Goal: Task Accomplishment & Management: Manage account settings

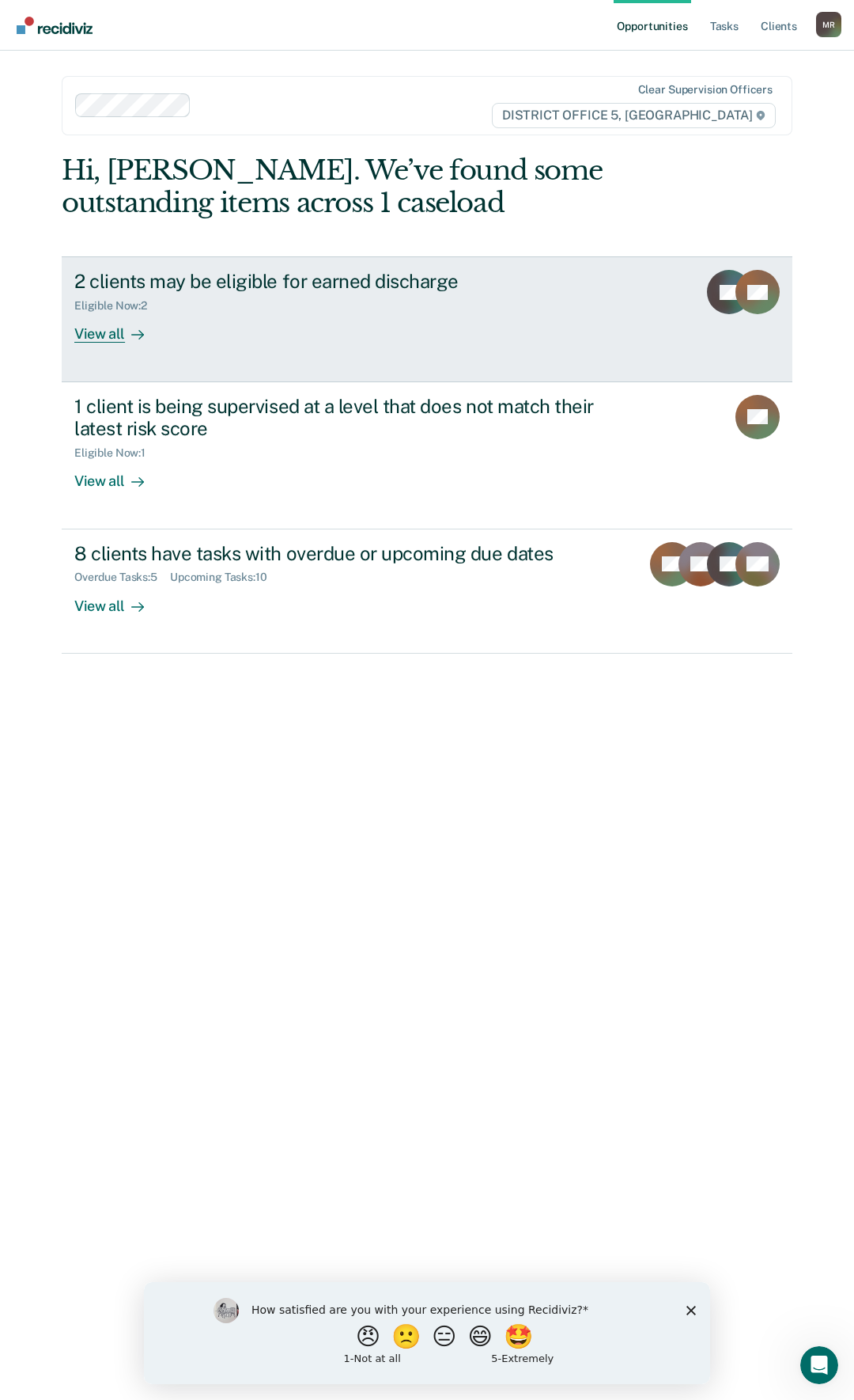
click at [349, 345] on link "2 clients may be eligible for earned discharge Eligible Now : 2 View all LH BK" at bounding box center [427, 319] width 731 height 125
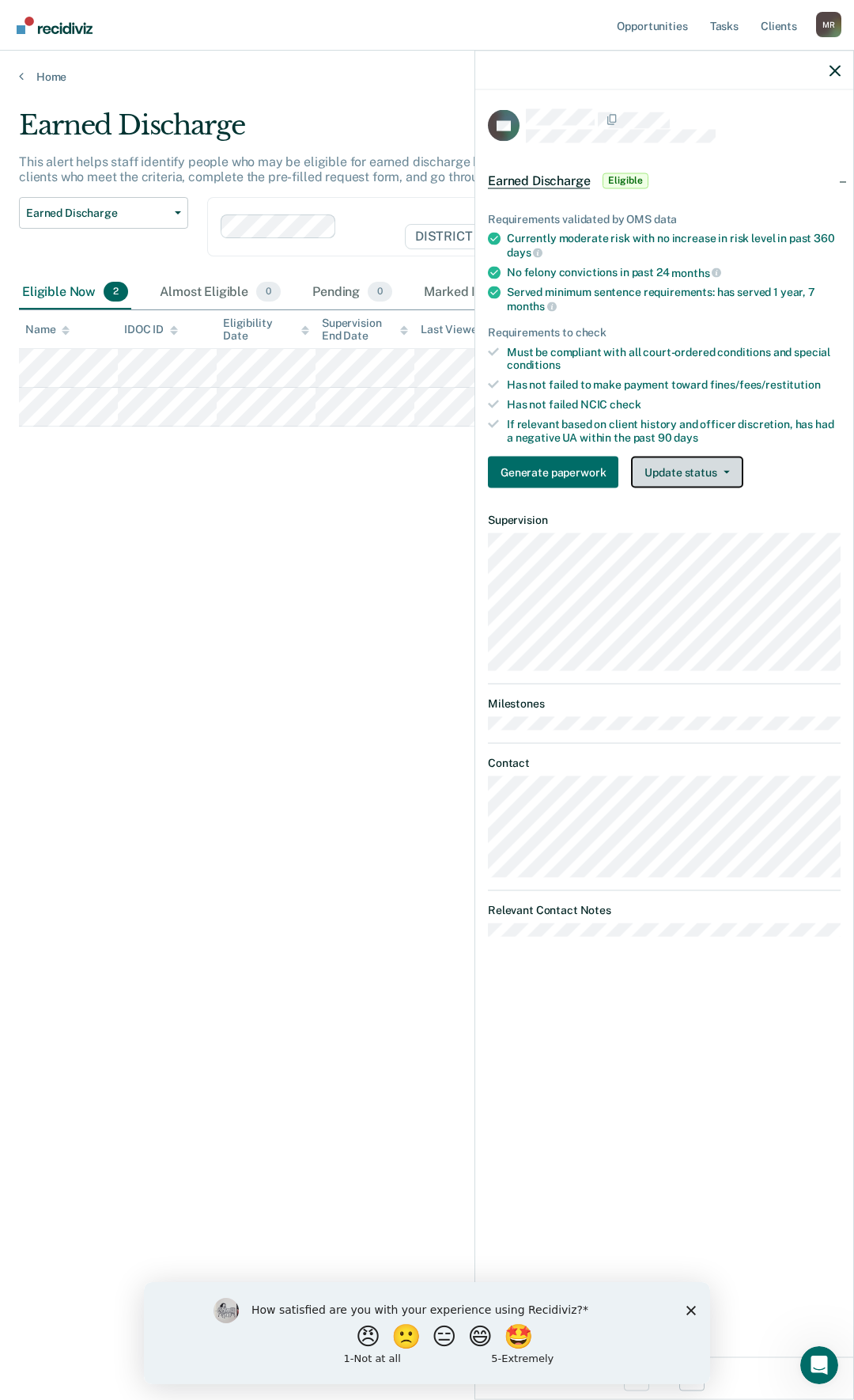
click at [711, 471] on button "Update status" at bounding box center [687, 472] width 112 height 32
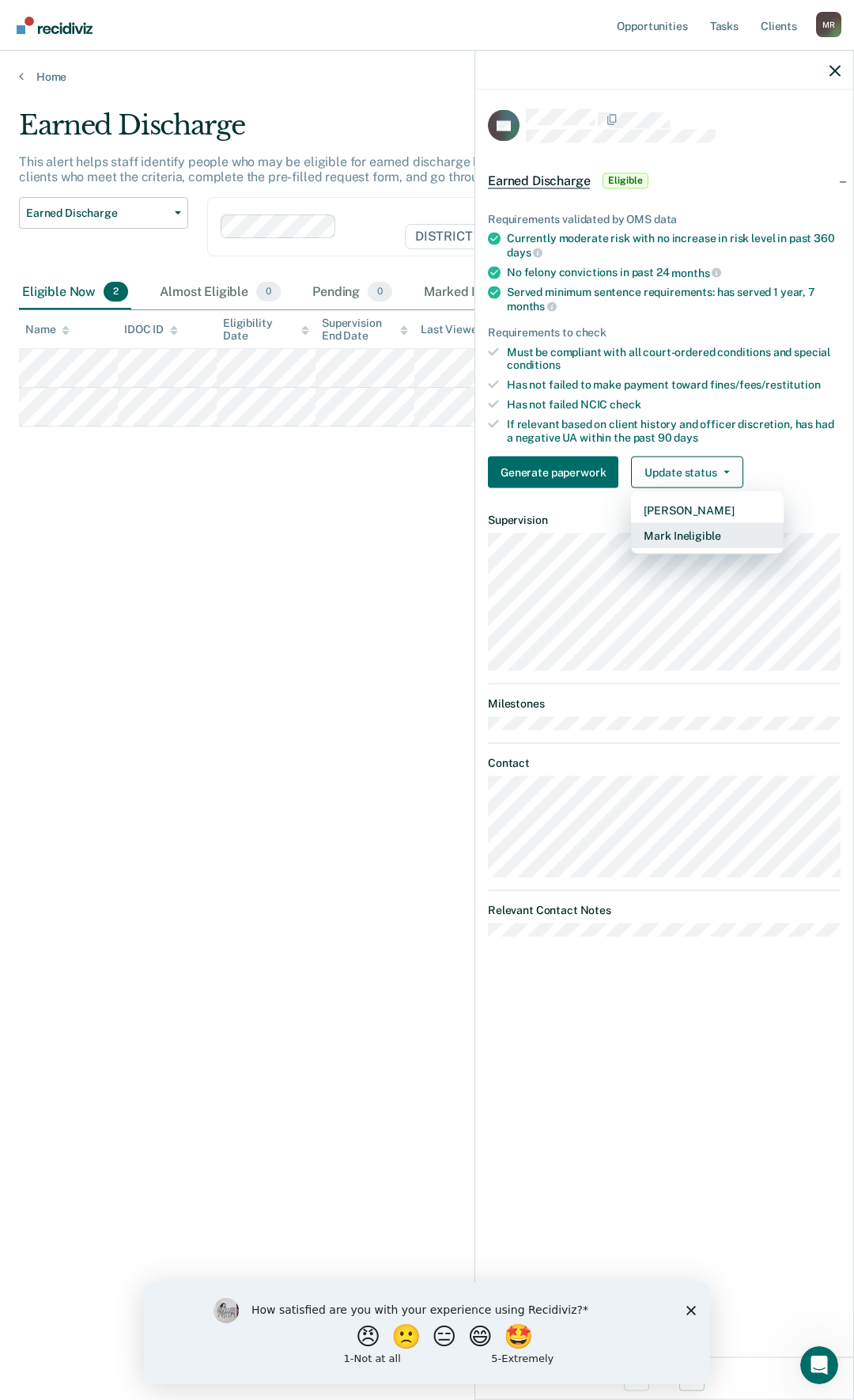
click at [714, 531] on button "Mark Ineligible" at bounding box center [707, 536] width 153 height 25
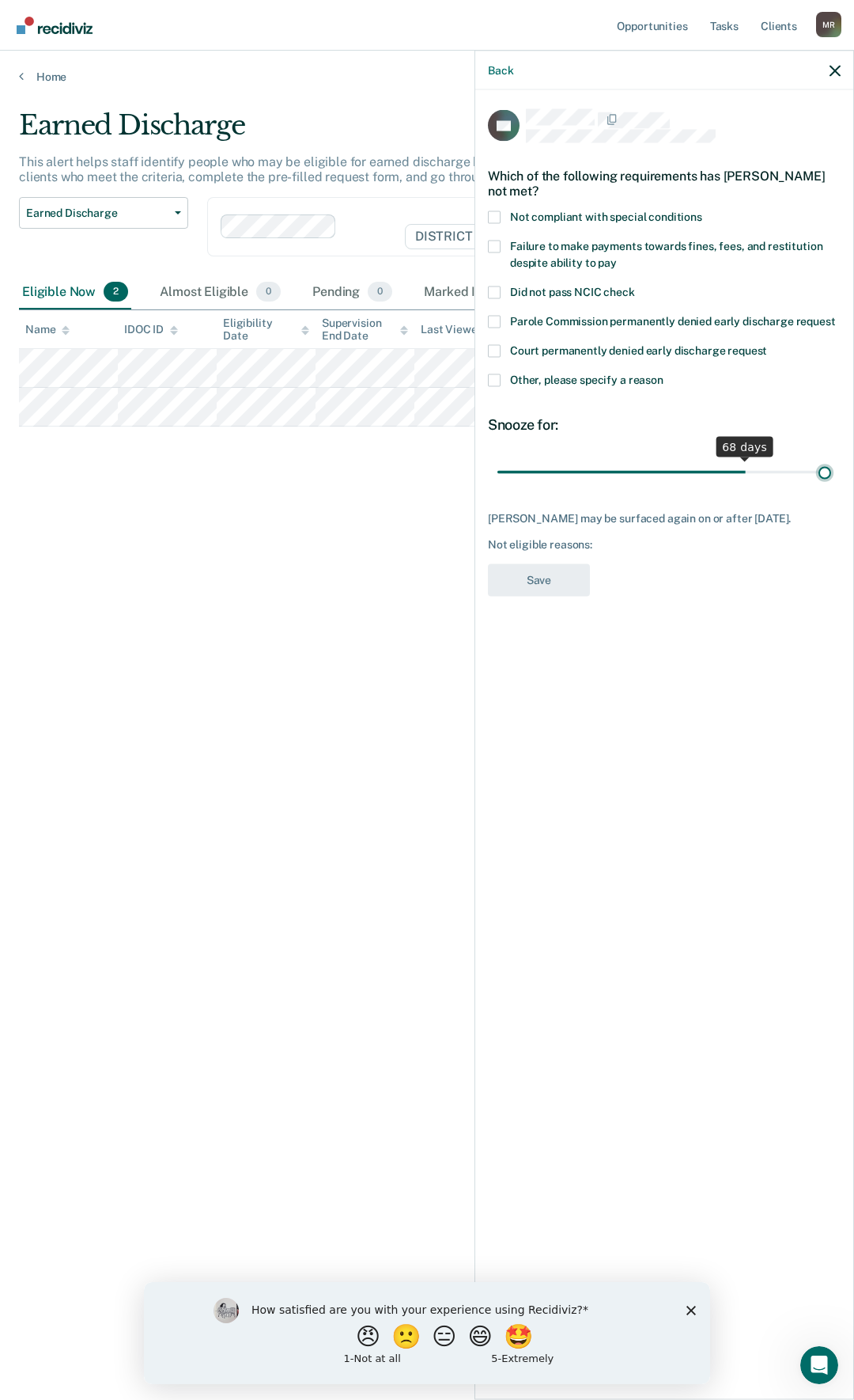
drag, startPoint x: 610, startPoint y: 451, endPoint x: 918, endPoint y: 471, distance: 308.6
type input "90"
click at [831, 471] on input "range" at bounding box center [664, 471] width 334 height 28
click at [493, 374] on span at bounding box center [494, 380] width 13 height 13
click at [664, 374] on input "Other, please specify a reason" at bounding box center [664, 374] width 0 height 0
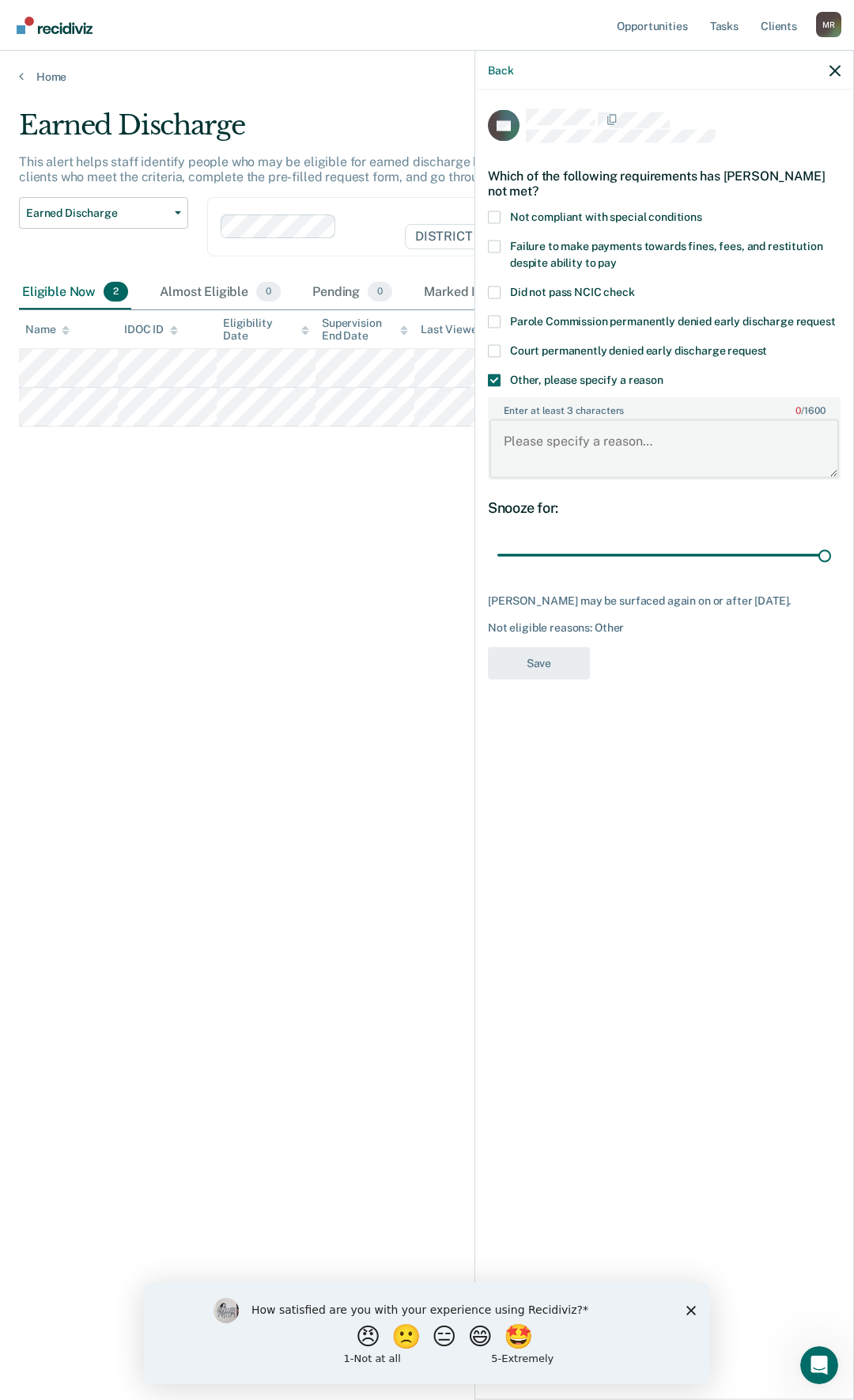
click at [562, 426] on textarea "Enter at least 3 characters 0 / 1600" at bounding box center [664, 449] width 349 height 58
type textarea "Pending PV"
click at [555, 651] on button "Save" at bounding box center [539, 662] width 102 height 33
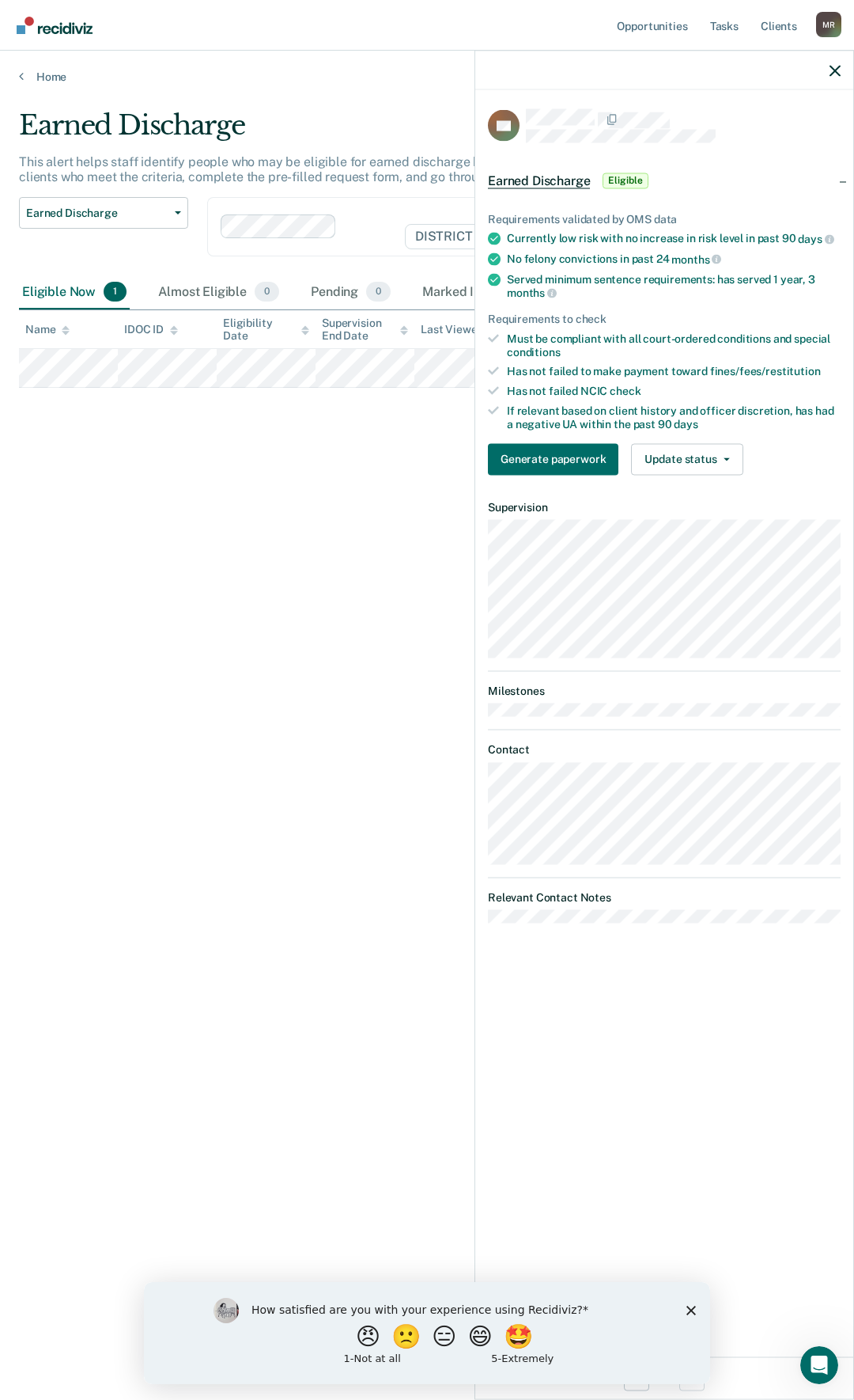
click at [192, 523] on div "Earned Discharge This alert helps staff identify people who may be eligible for…" at bounding box center [427, 695] width 816 height 1171
click at [836, 81] on div at bounding box center [664, 70] width 378 height 39
click at [829, 64] on div at bounding box center [664, 70] width 378 height 39
click at [830, 68] on icon "button" at bounding box center [835, 70] width 11 height 11
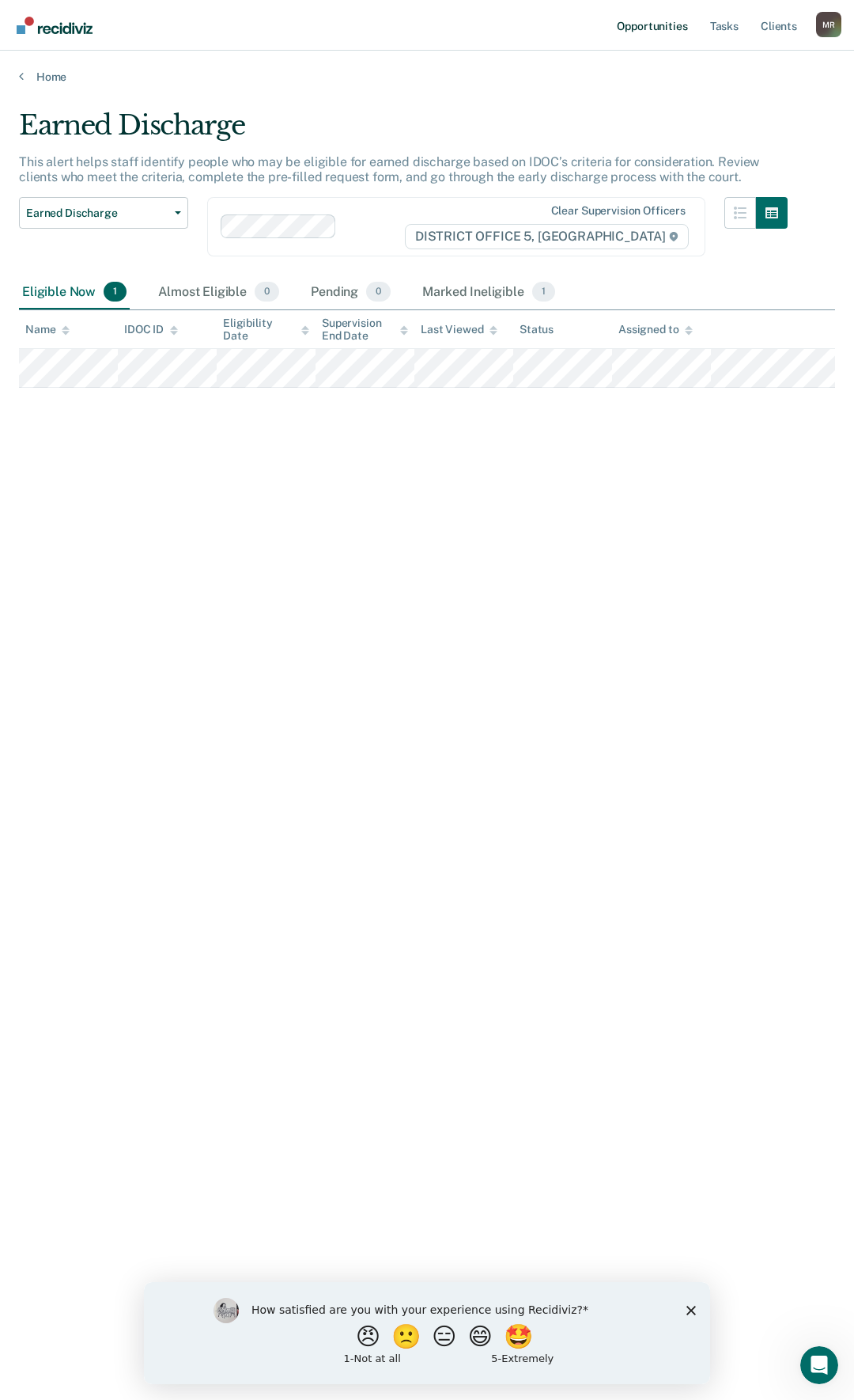
click at [651, 23] on link "Opportunities" at bounding box center [652, 25] width 77 height 51
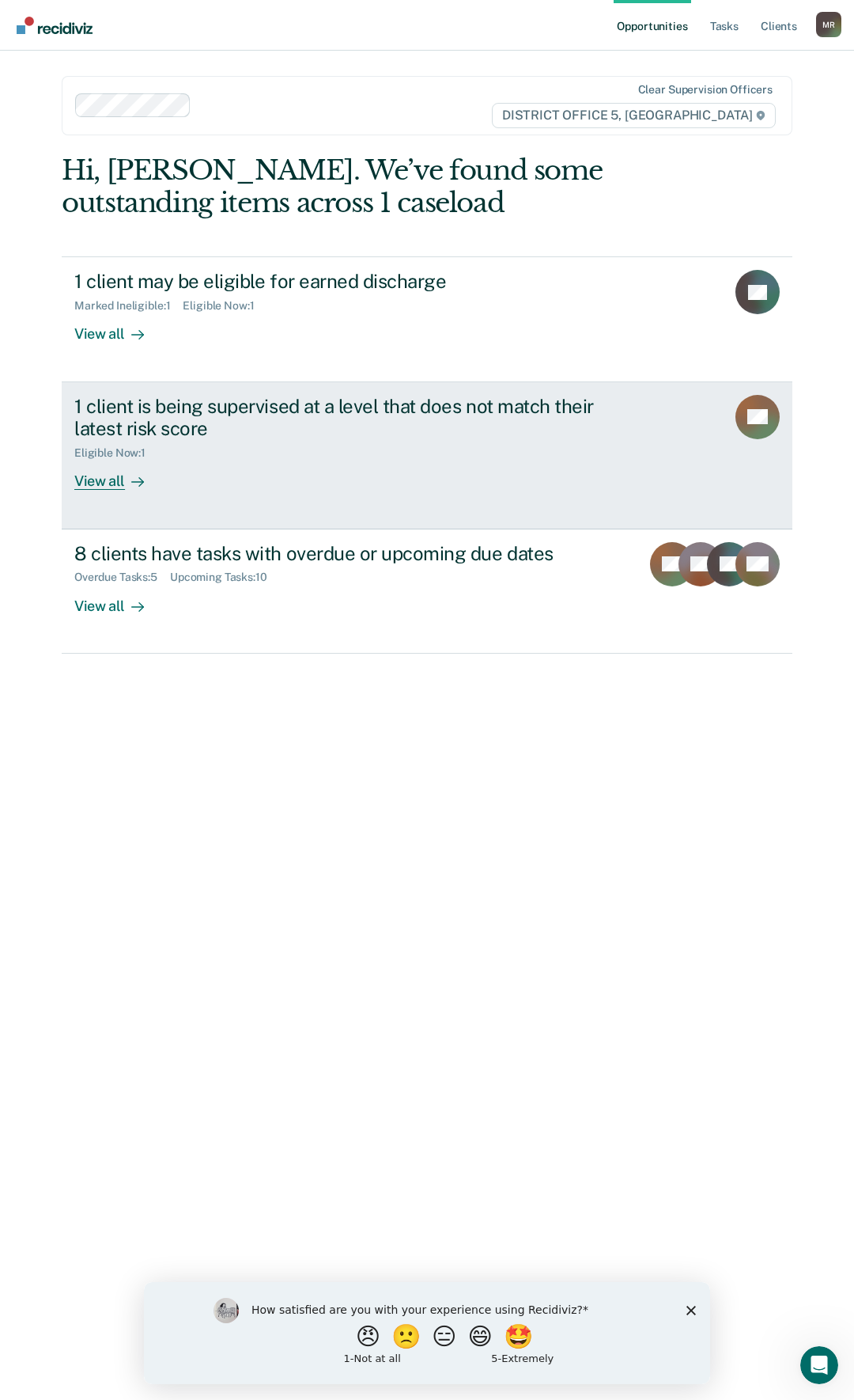
click at [241, 482] on div "1 client is being supervised at a level that does not match their latest risk s…" at bounding box center [370, 442] width 593 height 96
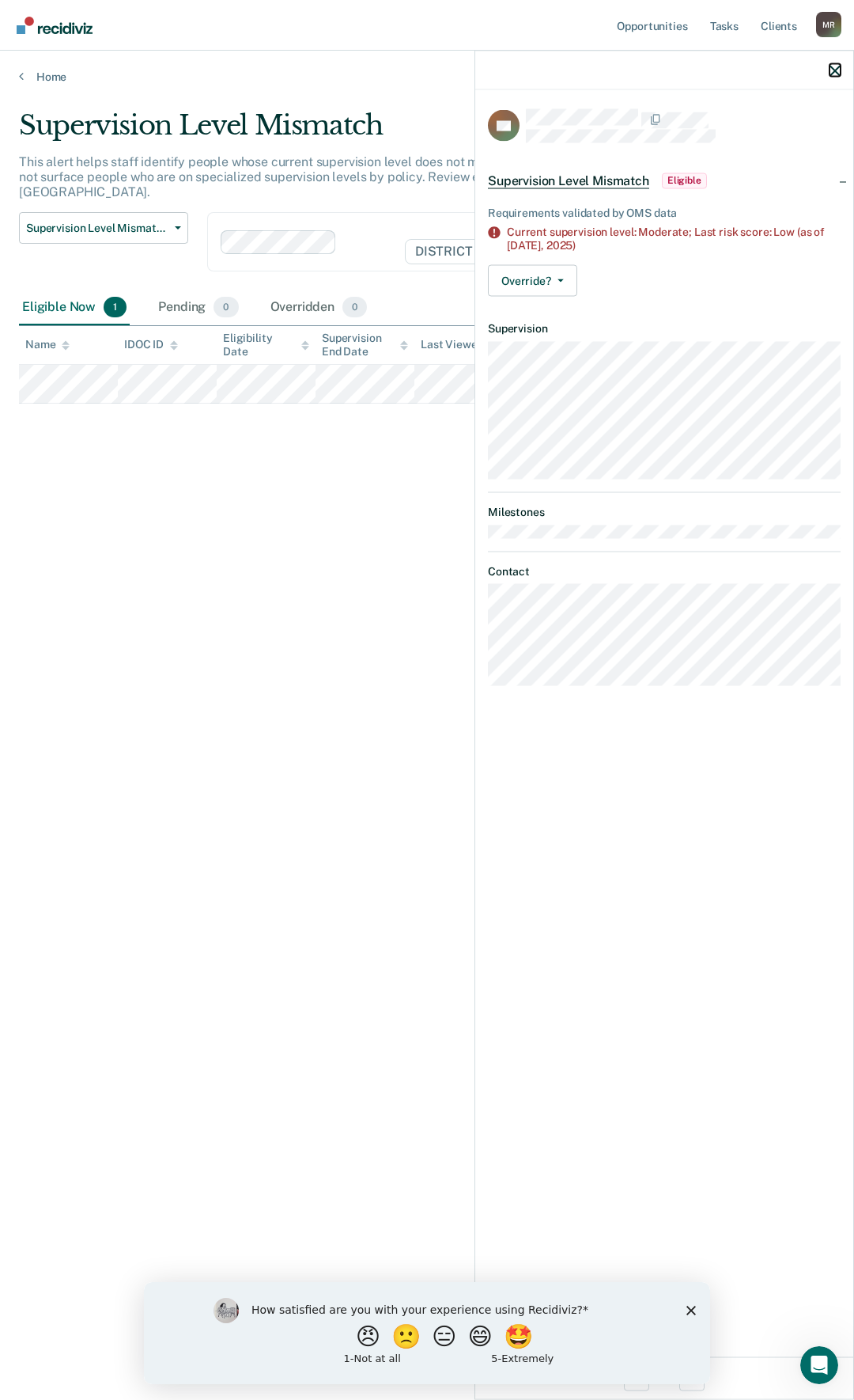
click at [834, 71] on icon "button" at bounding box center [835, 70] width 11 height 11
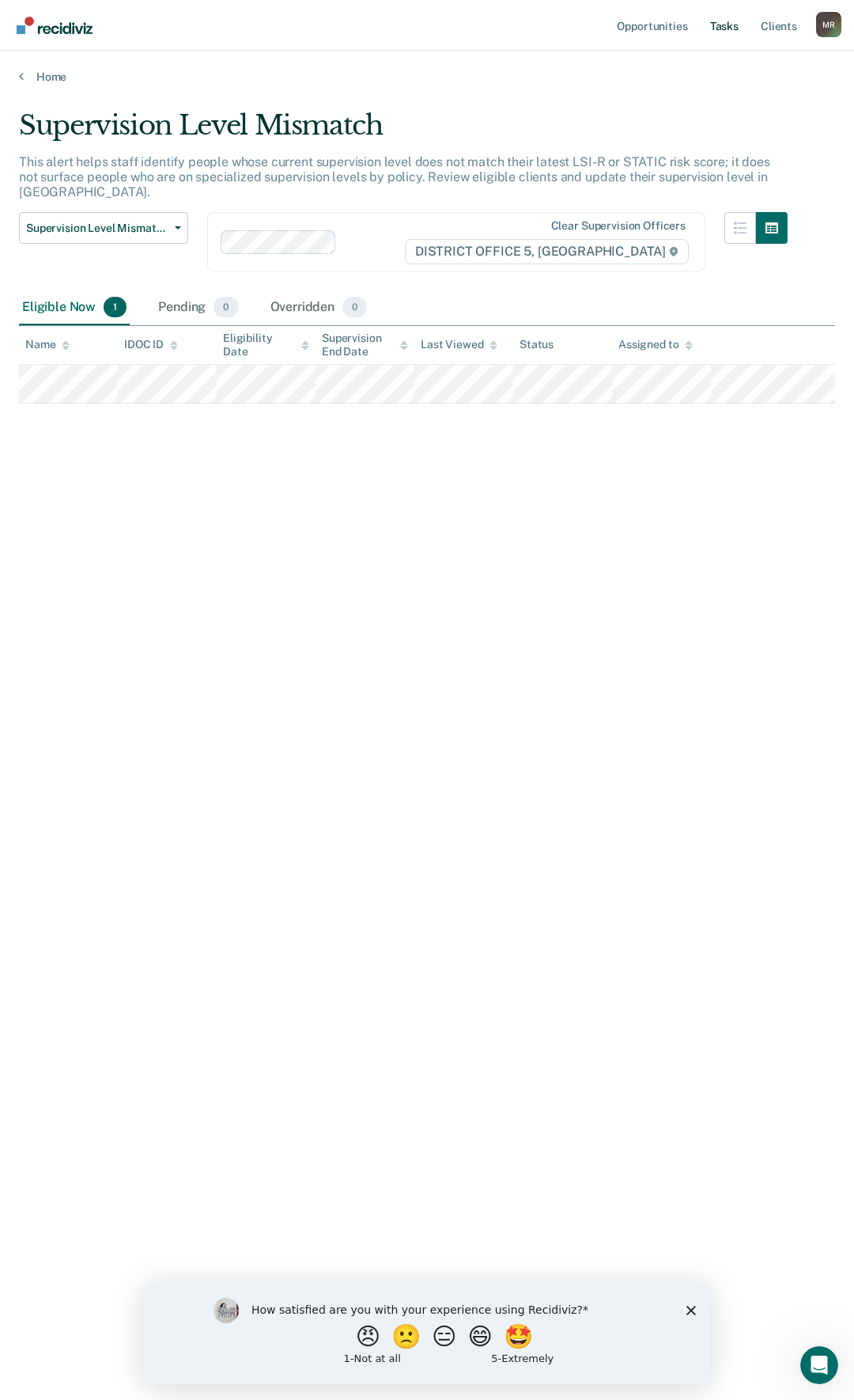
click at [732, 32] on link "Tasks" at bounding box center [725, 25] width 35 height 51
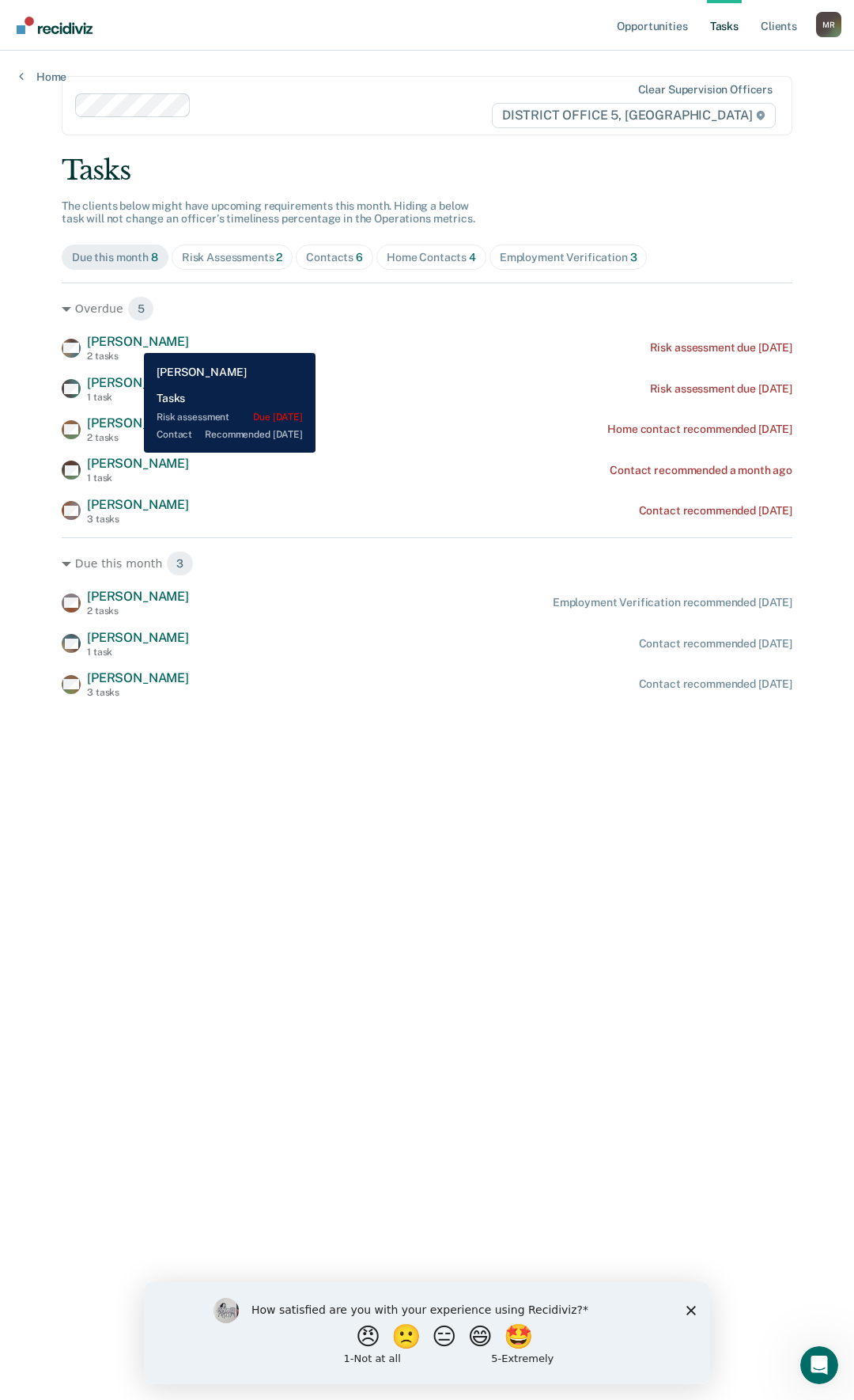
click at [132, 341] on span "[PERSON_NAME]" at bounding box center [138, 341] width 102 height 15
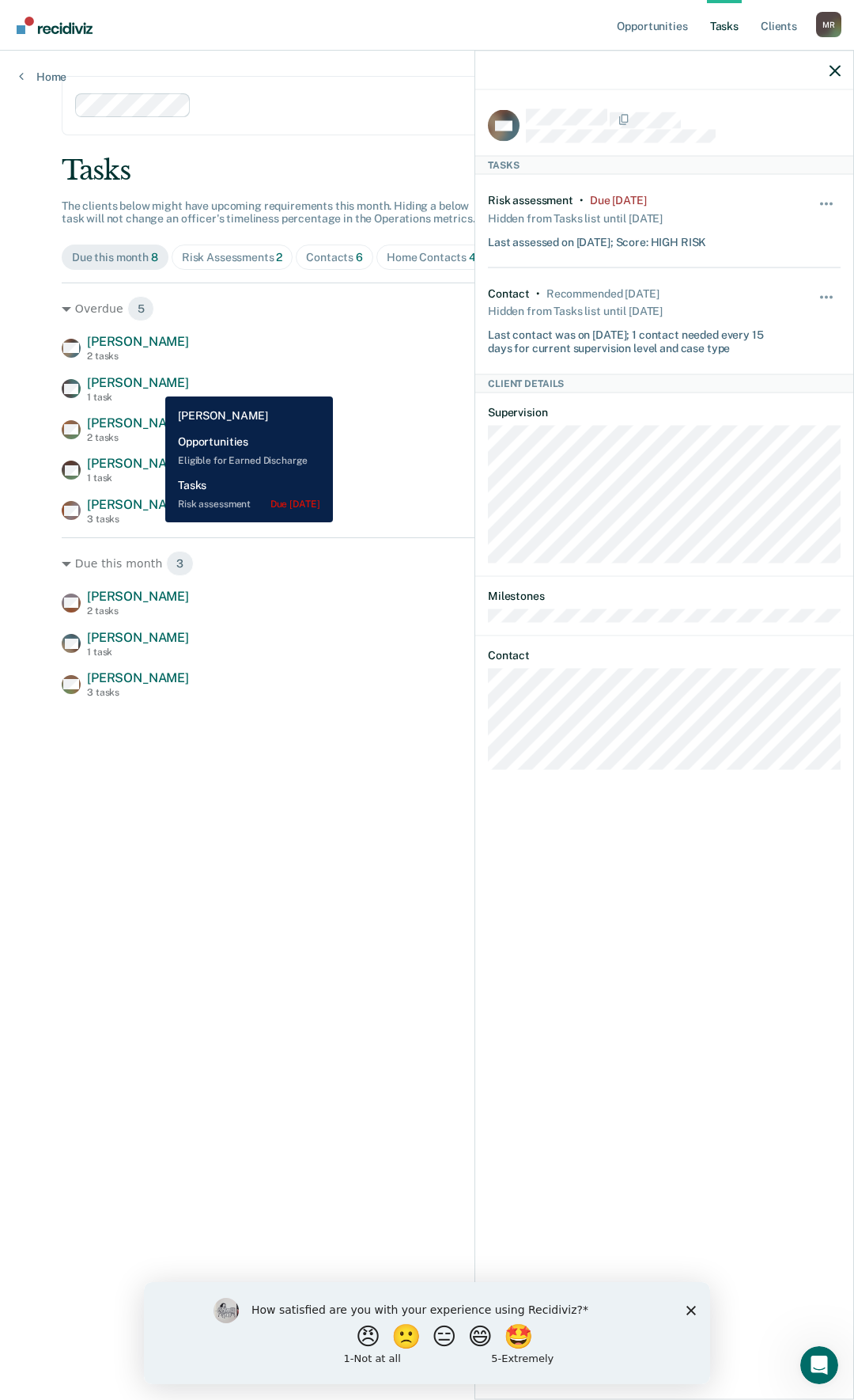
click at [153, 385] on div "LH [PERSON_NAME] 1 task Risk assessment due [DATE]" at bounding box center [427, 389] width 731 height 28
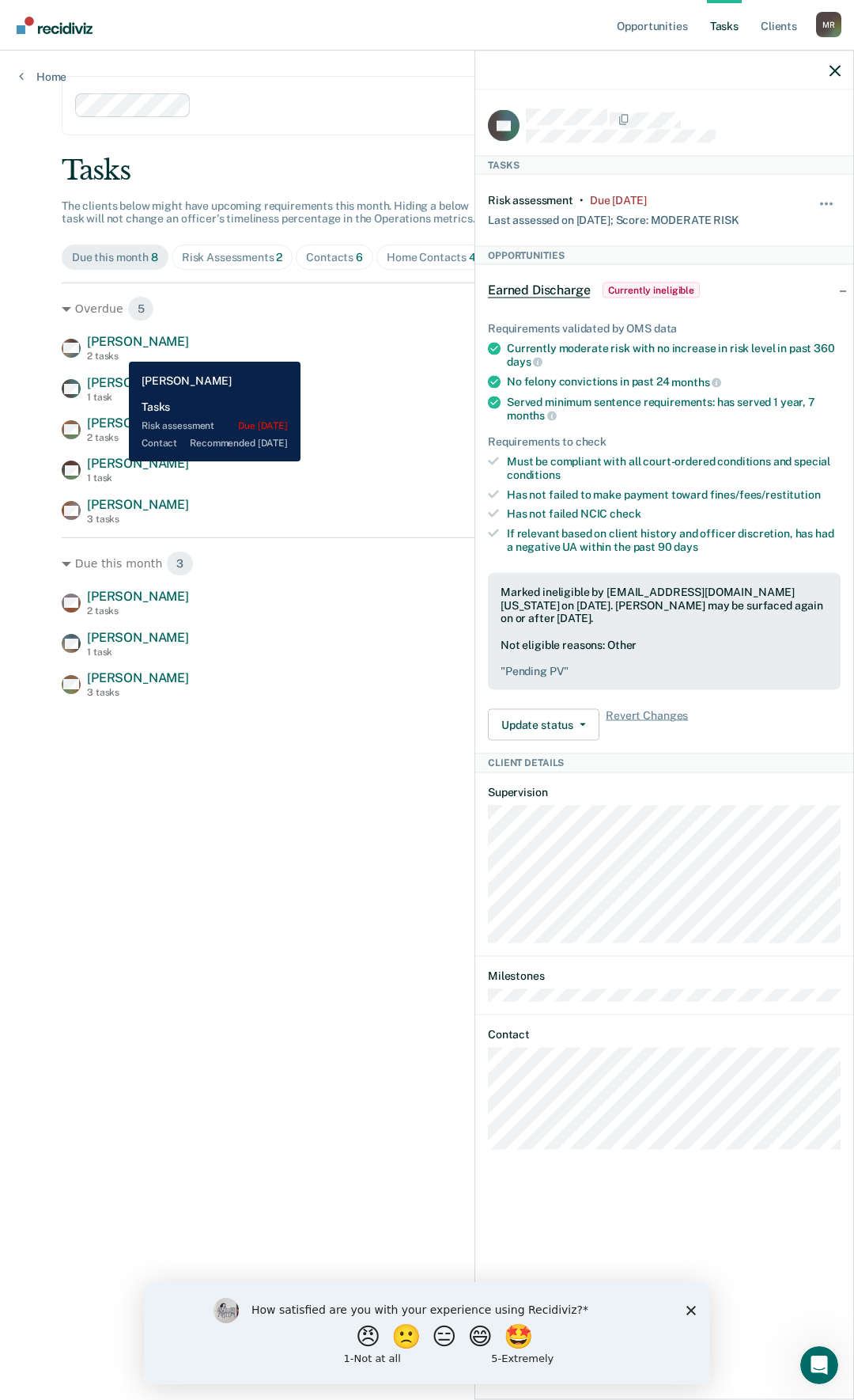
click at [117, 349] on span "[PERSON_NAME]" at bounding box center [138, 341] width 102 height 15
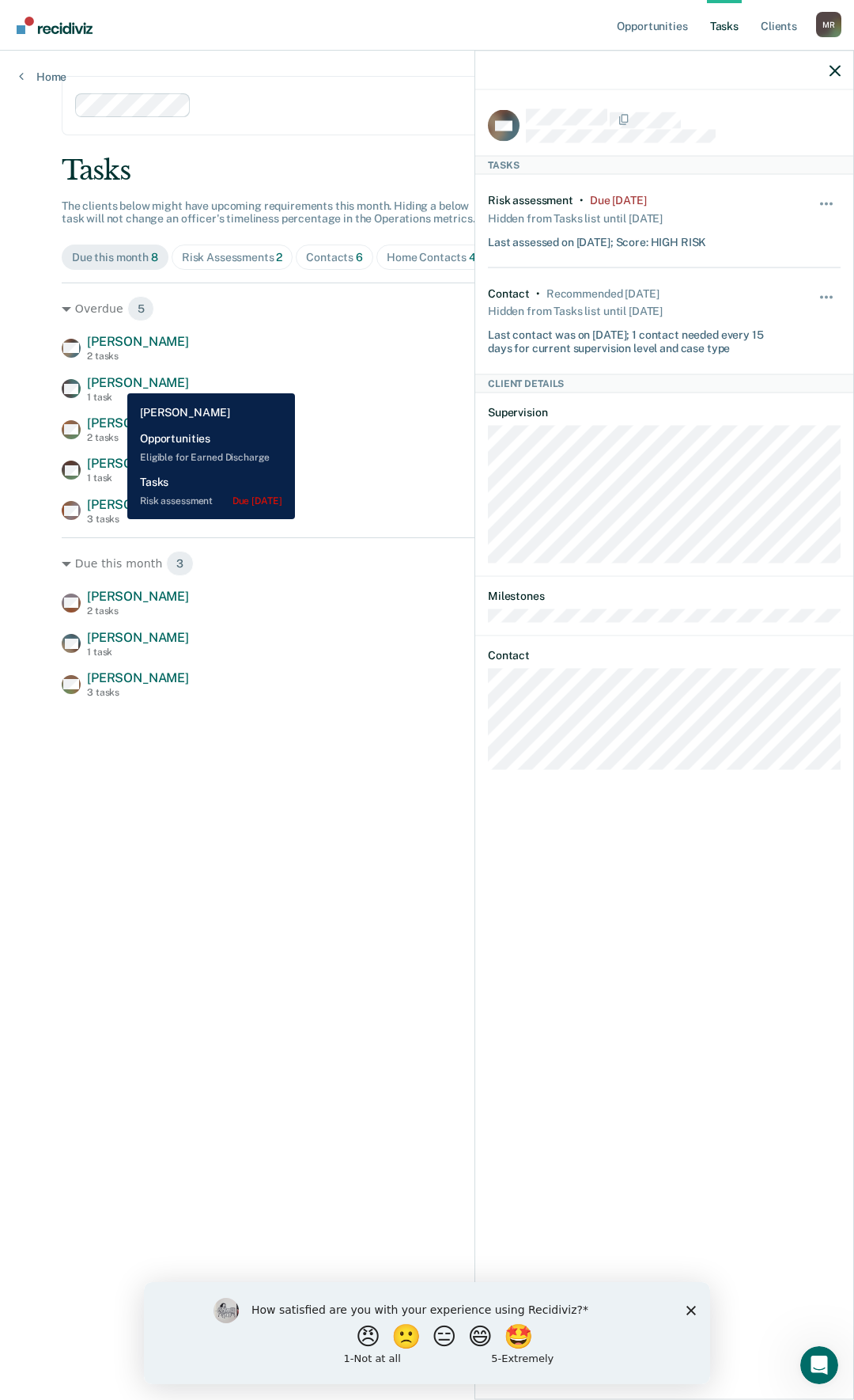
click at [115, 381] on span "[PERSON_NAME]" at bounding box center [138, 383] width 102 height 15
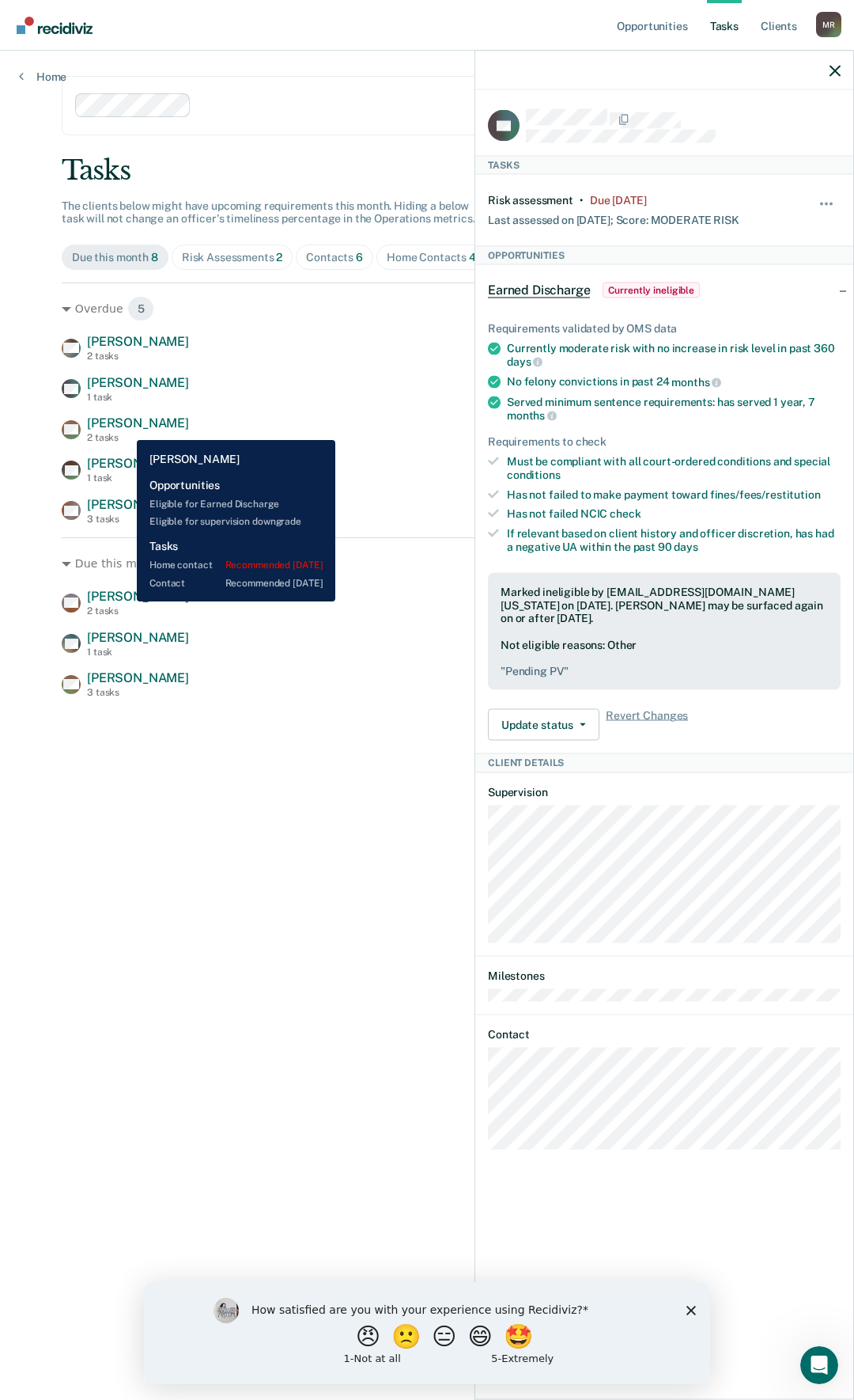
click at [127, 429] on span "[PERSON_NAME]" at bounding box center [138, 423] width 102 height 15
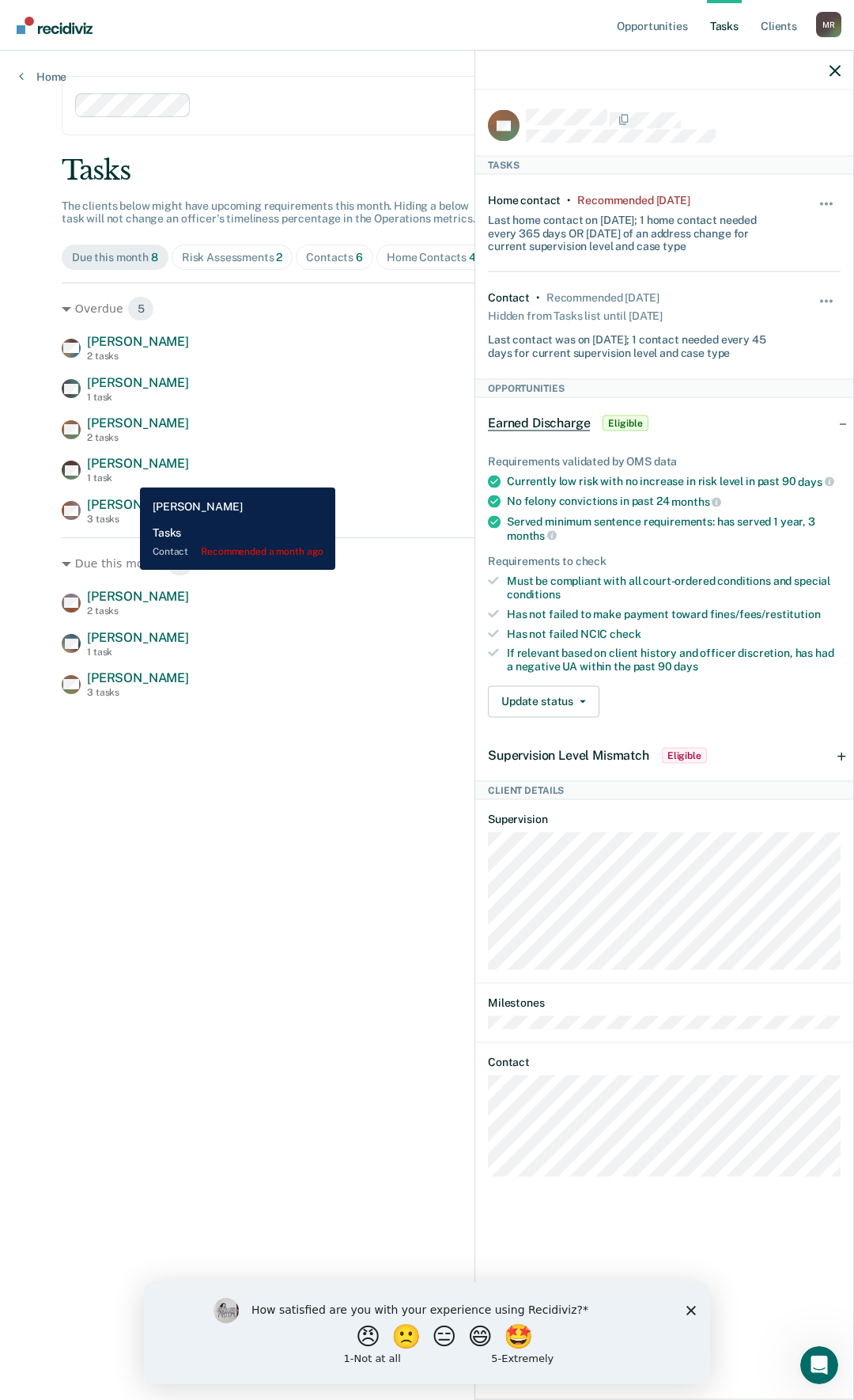
click at [128, 476] on div "1 task" at bounding box center [138, 477] width 102 height 11
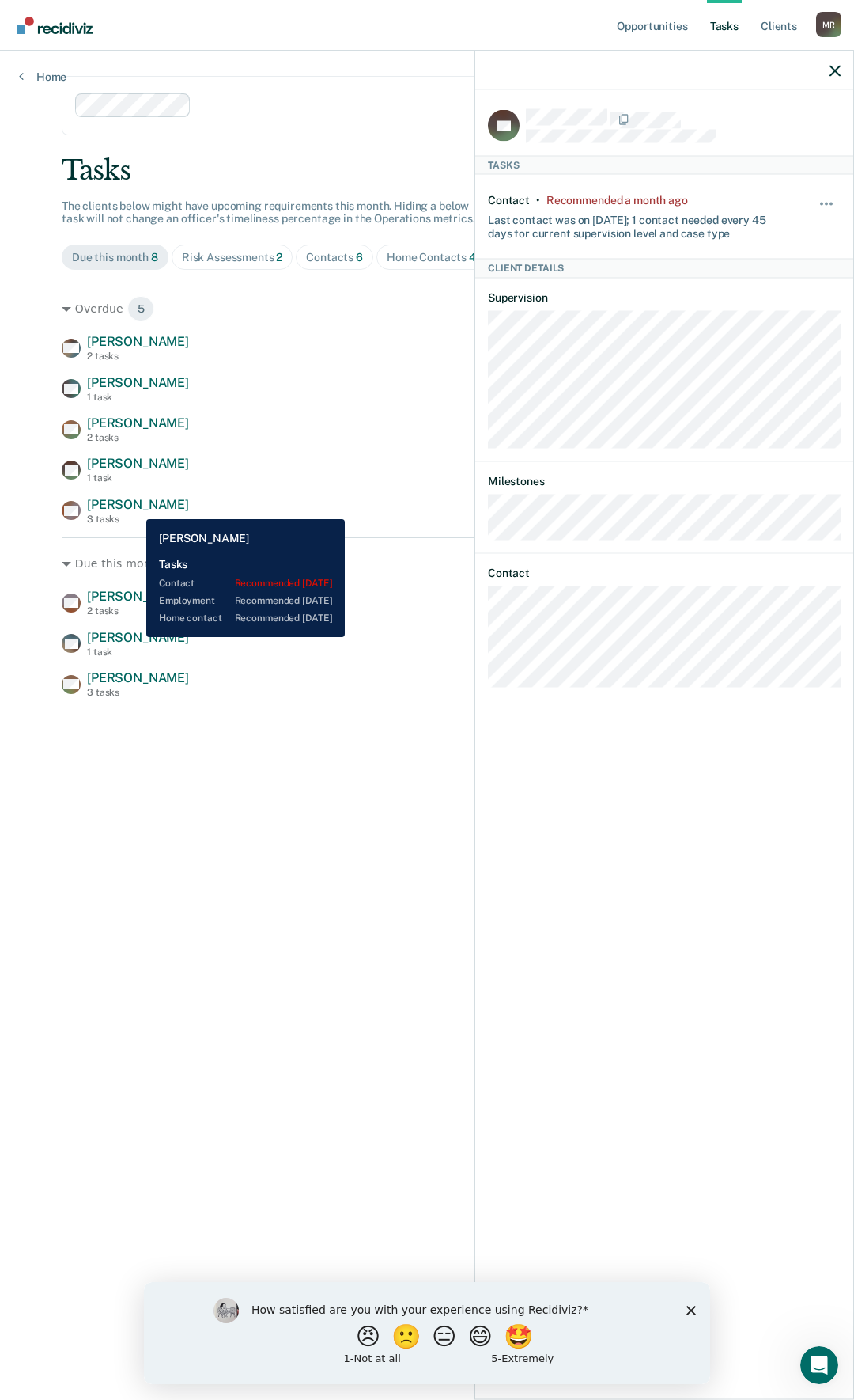
click at [134, 507] on span "[PERSON_NAME]" at bounding box center [138, 505] width 102 height 15
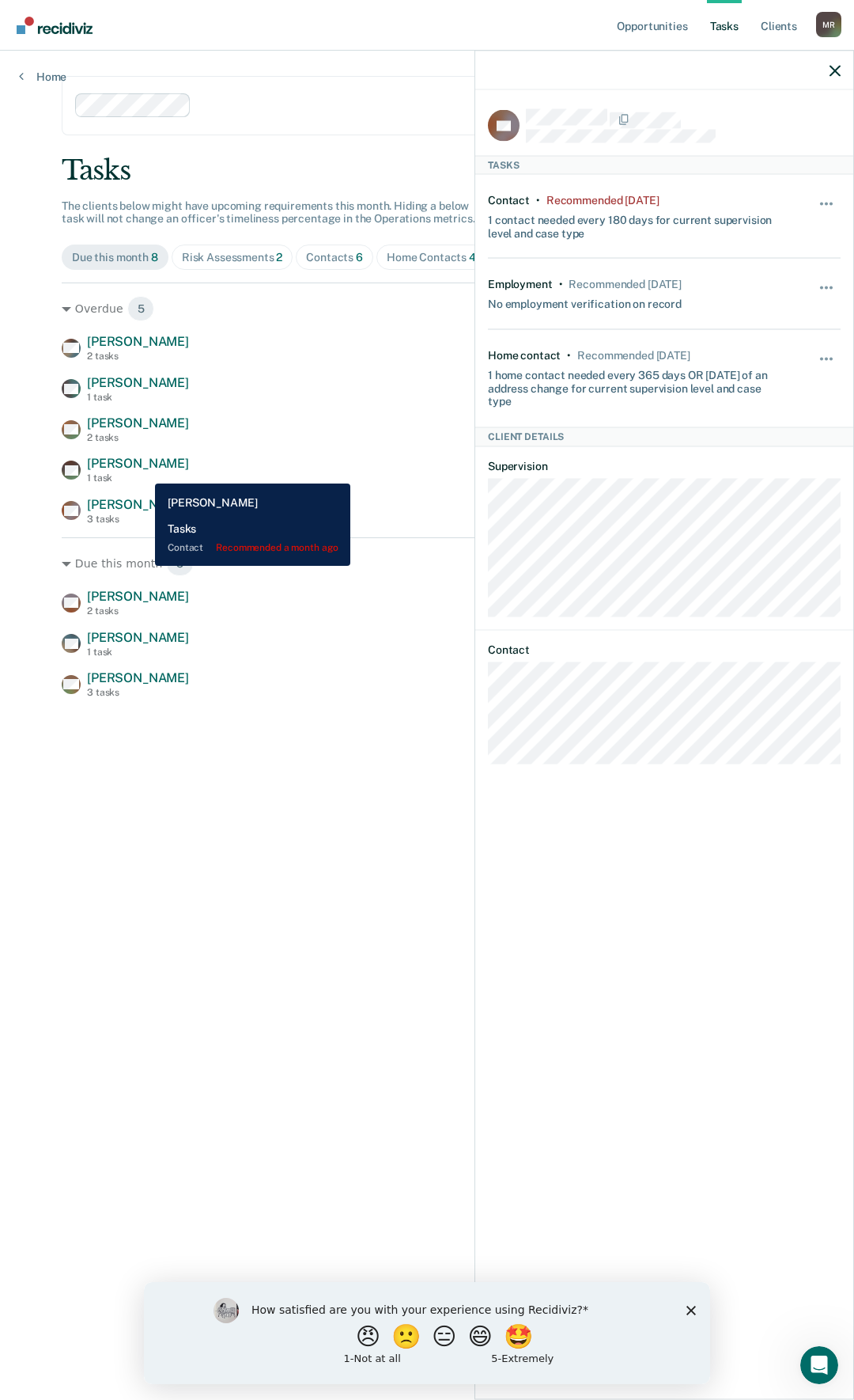
click at [144, 467] on span "[PERSON_NAME]" at bounding box center [138, 463] width 102 height 15
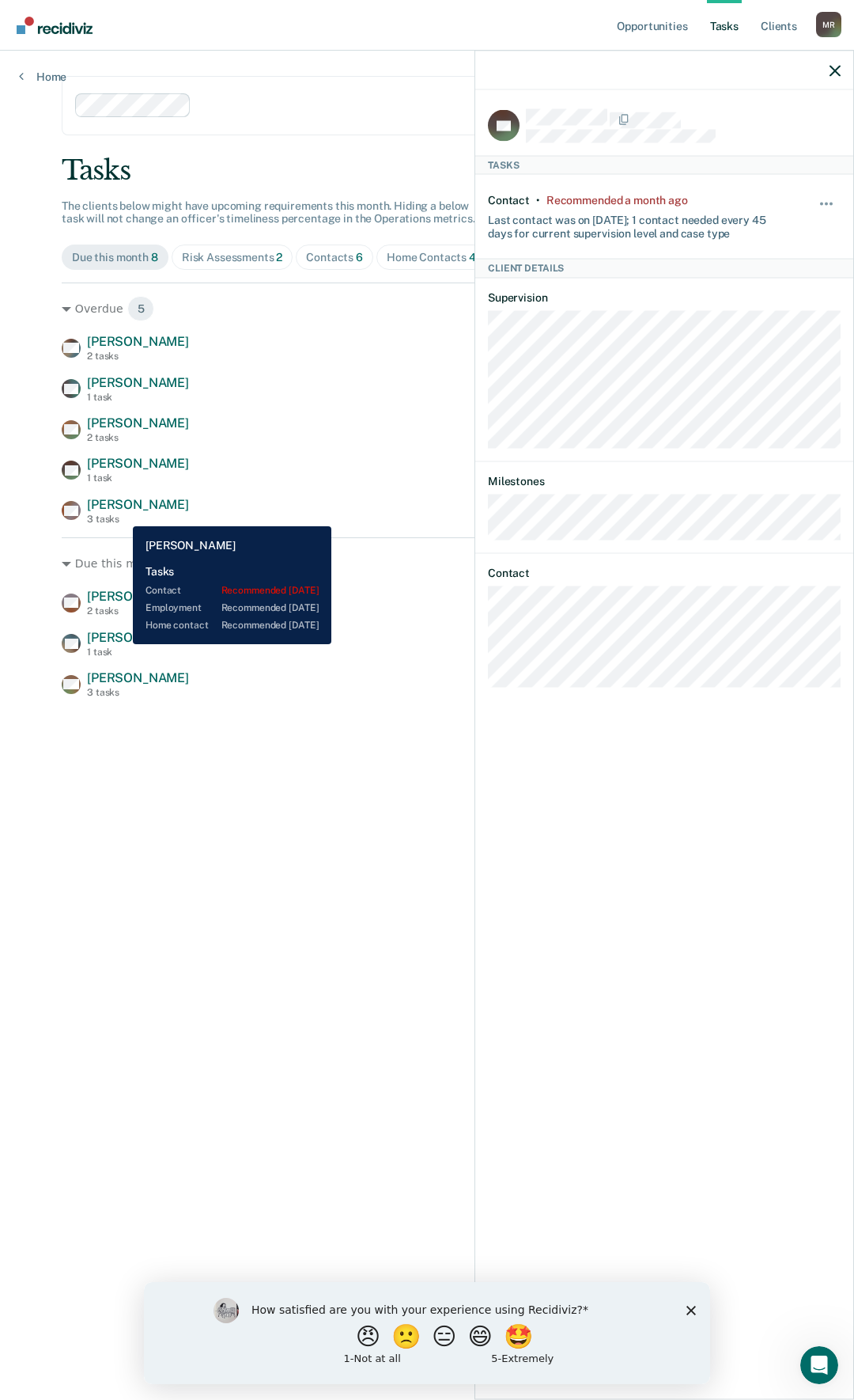
click at [121, 512] on span "[PERSON_NAME]" at bounding box center [138, 505] width 102 height 15
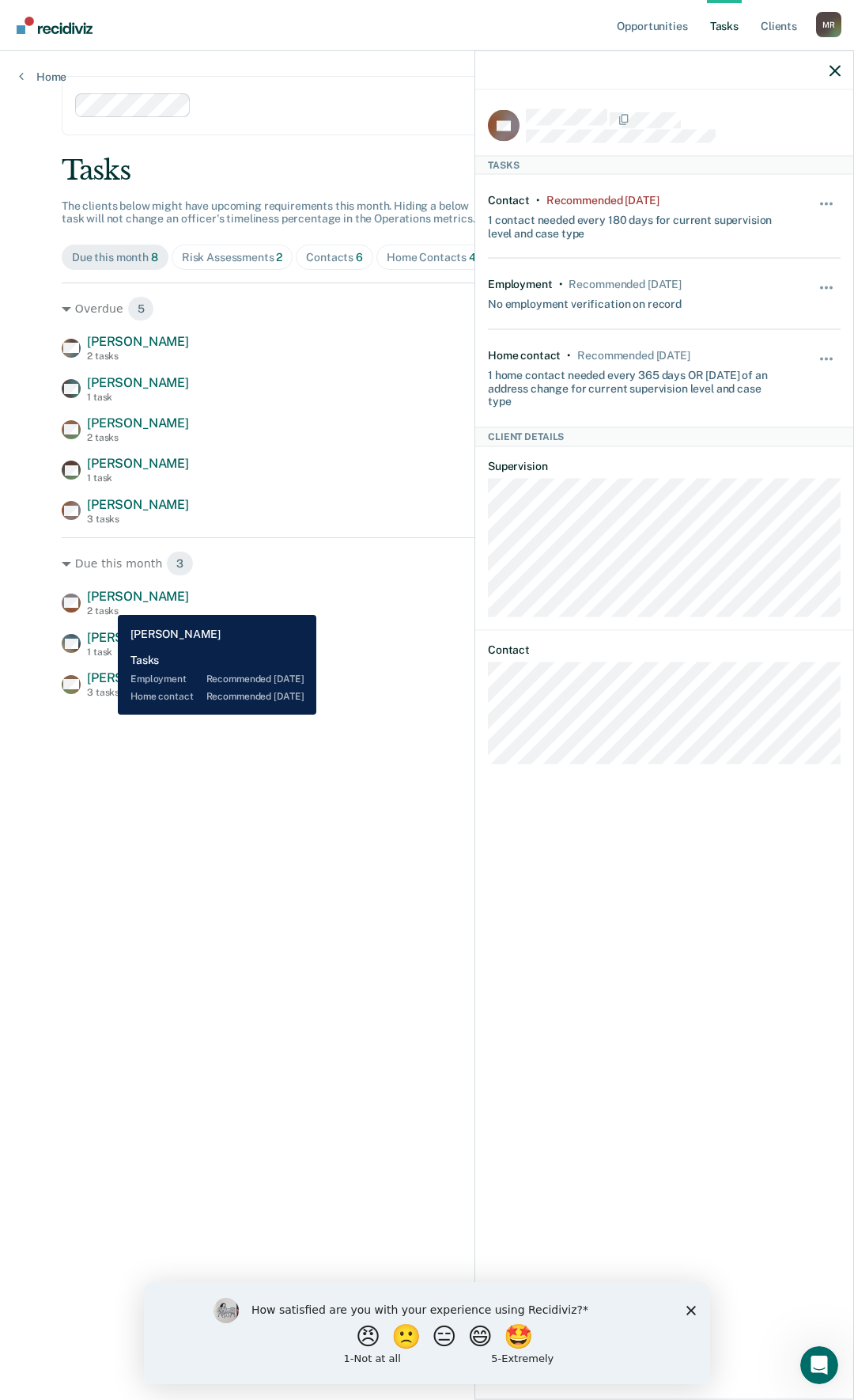
click at [106, 603] on span "[PERSON_NAME]" at bounding box center [138, 597] width 102 height 15
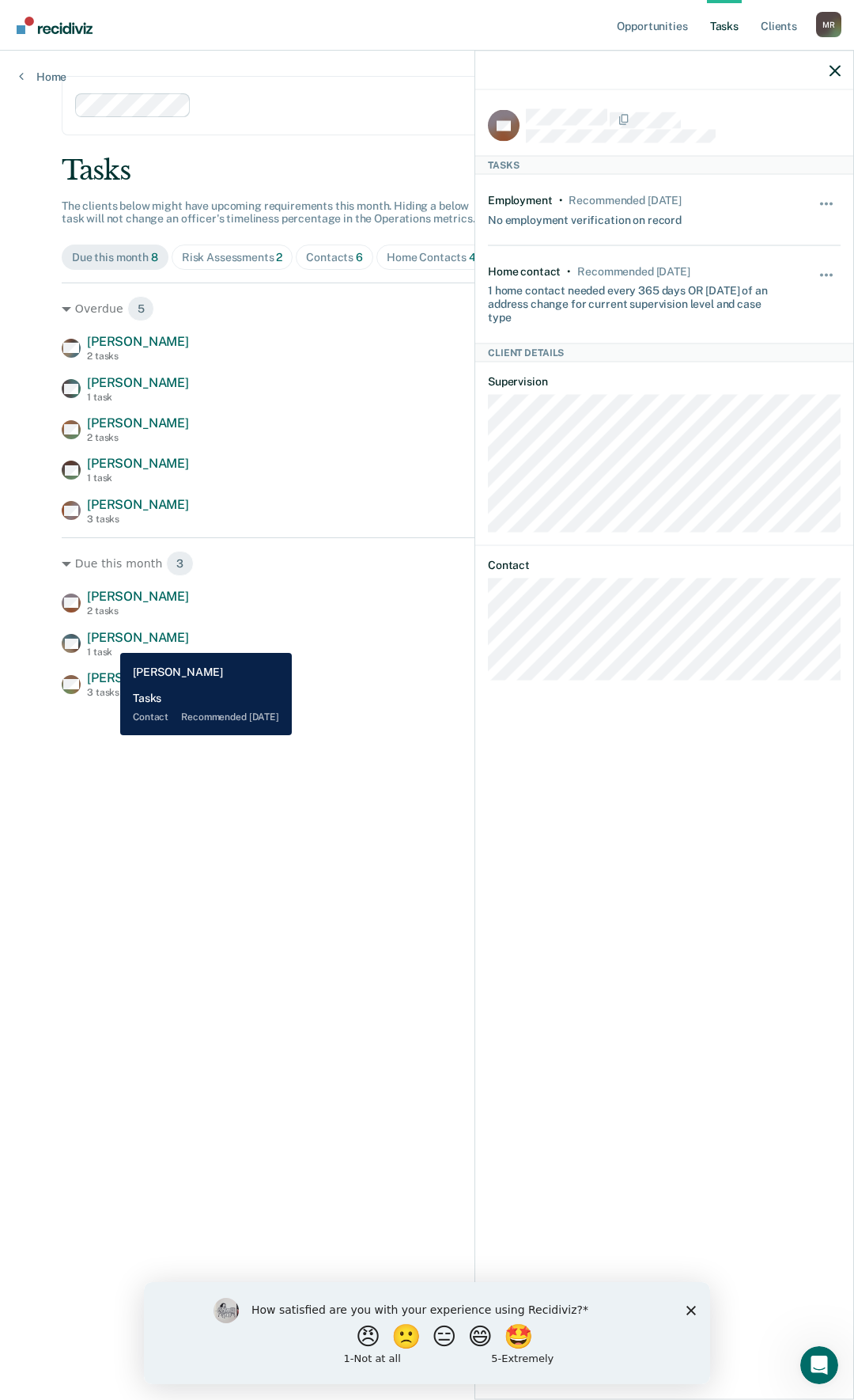
click at [108, 641] on span "[PERSON_NAME]" at bounding box center [138, 637] width 102 height 15
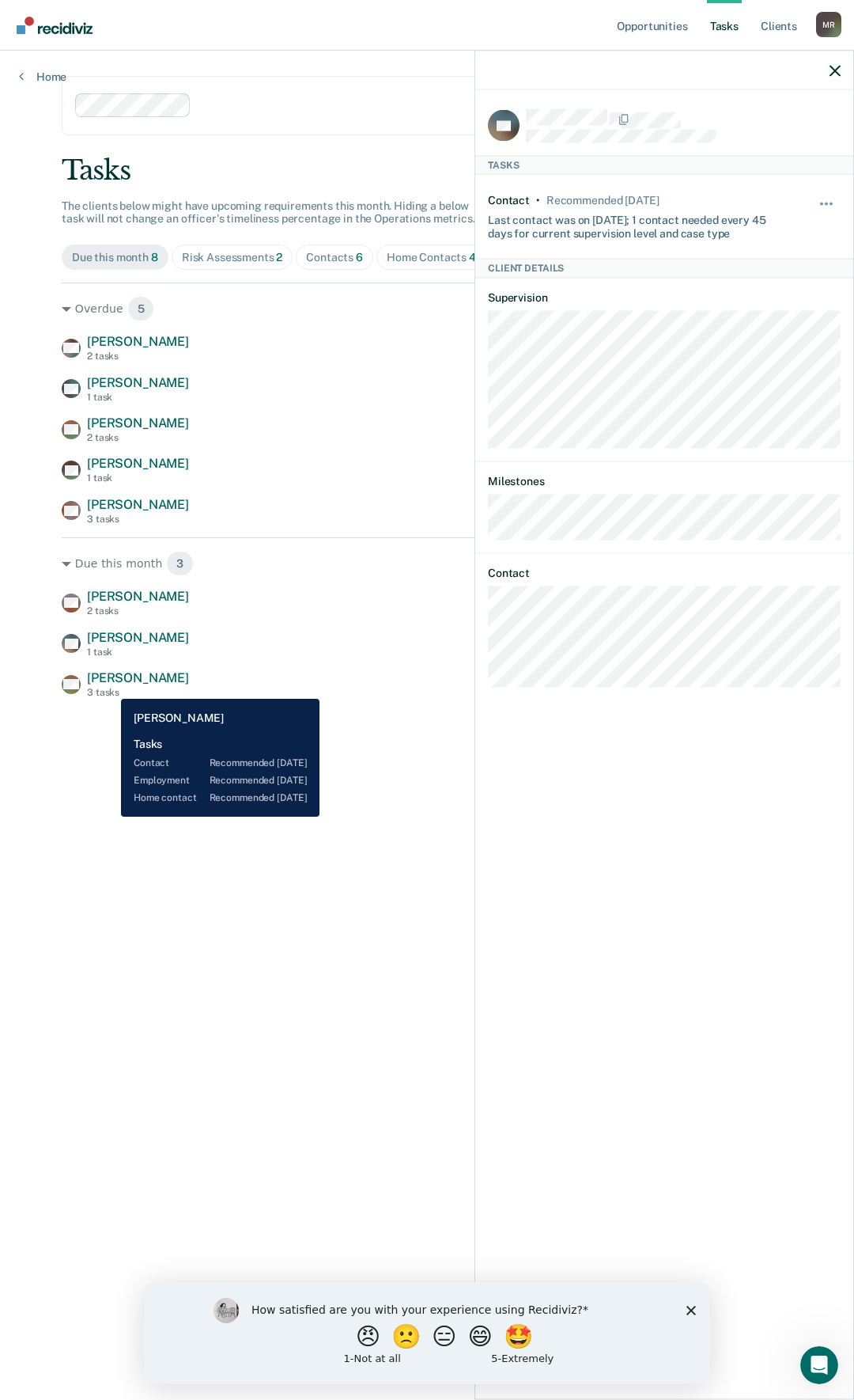
click at [109, 685] on span "[PERSON_NAME]" at bounding box center [138, 677] width 102 height 15
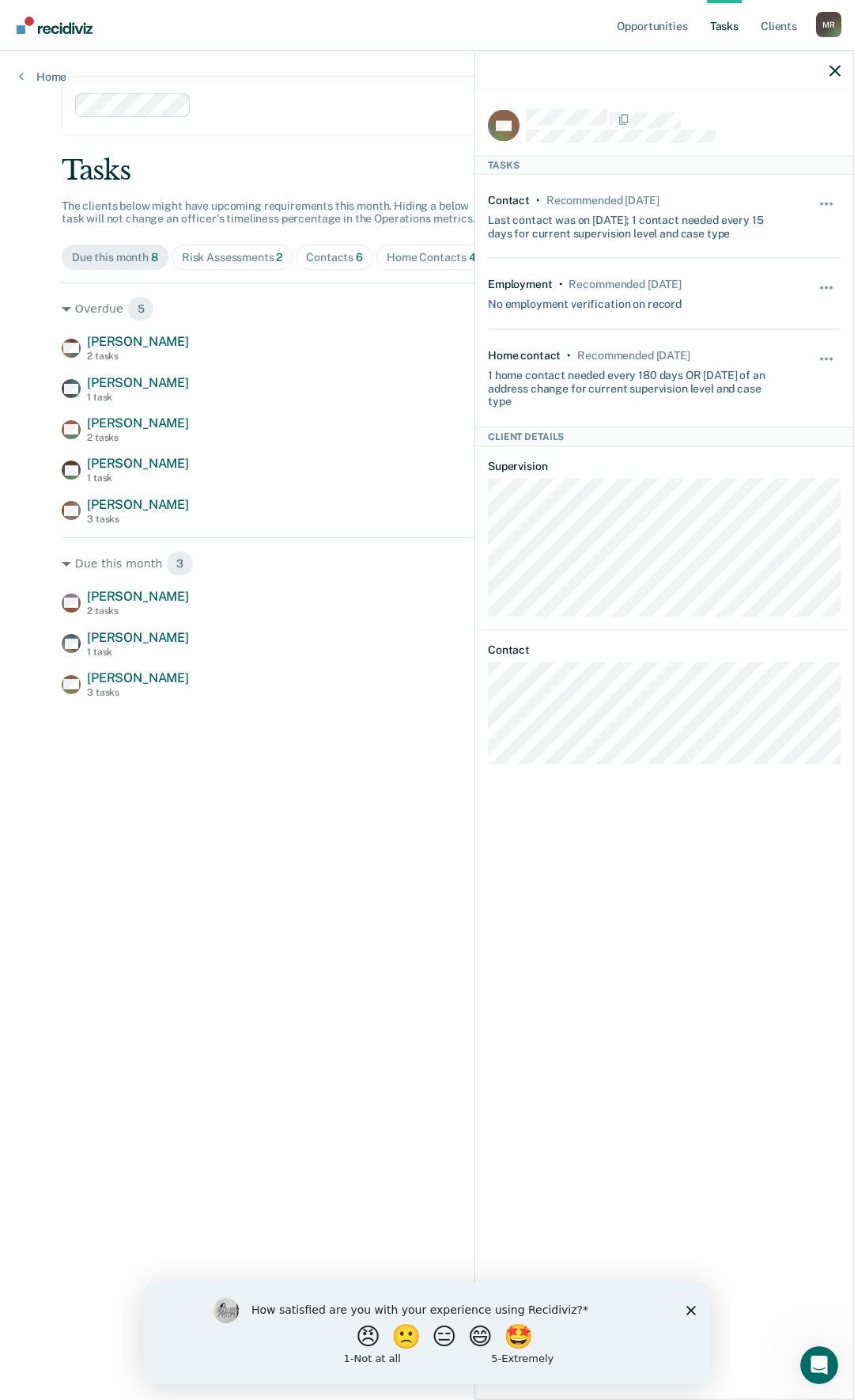
click at [343, 890] on main "Clear supervision officers DISTRICT OFFICE 5, TWIN FALLS Tasks The clients belo…" at bounding box center [427, 706] width 769 height 1311
click at [831, 66] on icon "button" at bounding box center [835, 70] width 11 height 11
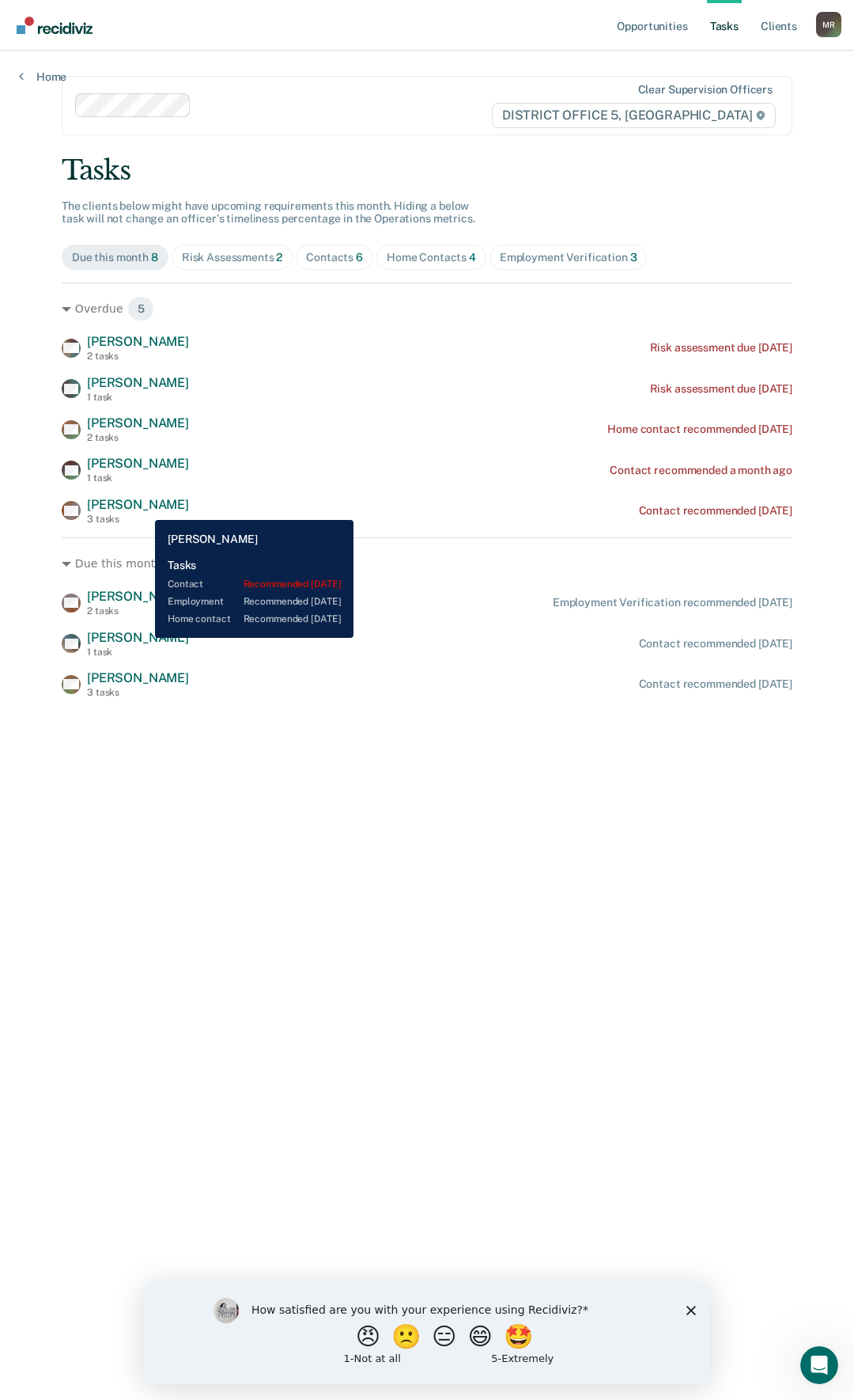
click at [143, 508] on span "[PERSON_NAME]" at bounding box center [138, 505] width 102 height 15
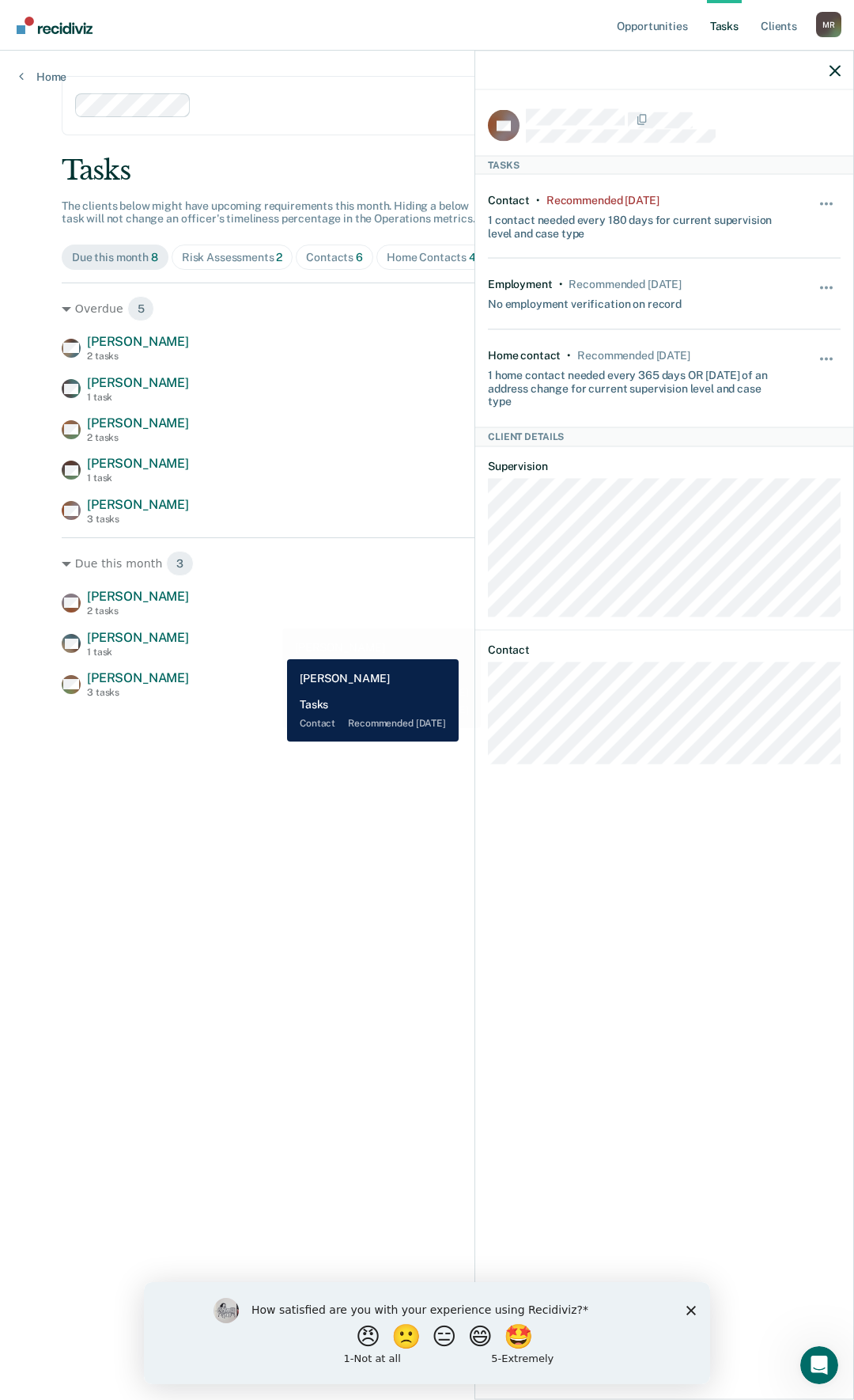
click at [275, 647] on div "[PERSON_NAME] 1 task Contact recommended [DATE]" at bounding box center [427, 643] width 731 height 28
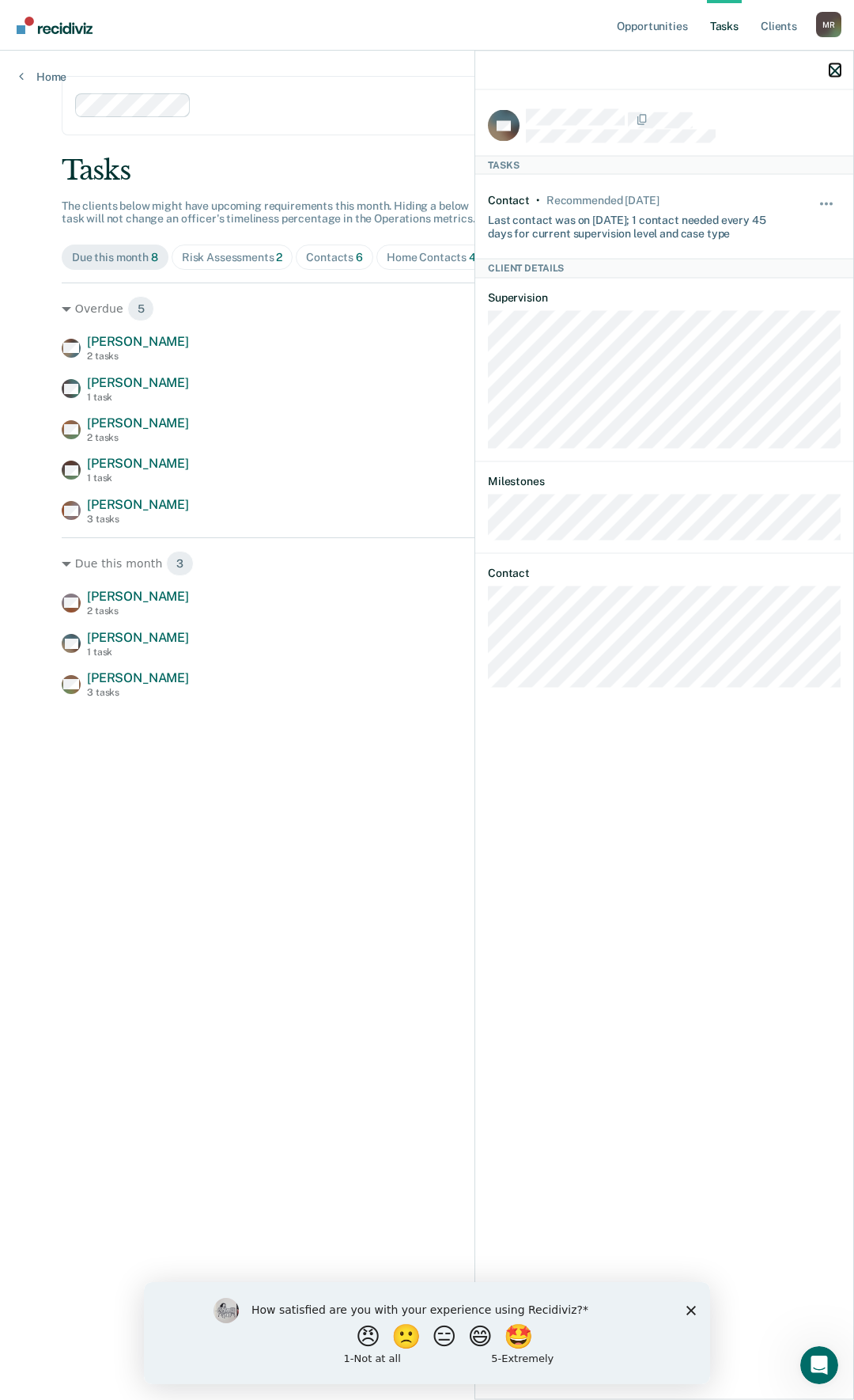
click at [835, 69] on icon "button" at bounding box center [835, 70] width 11 height 11
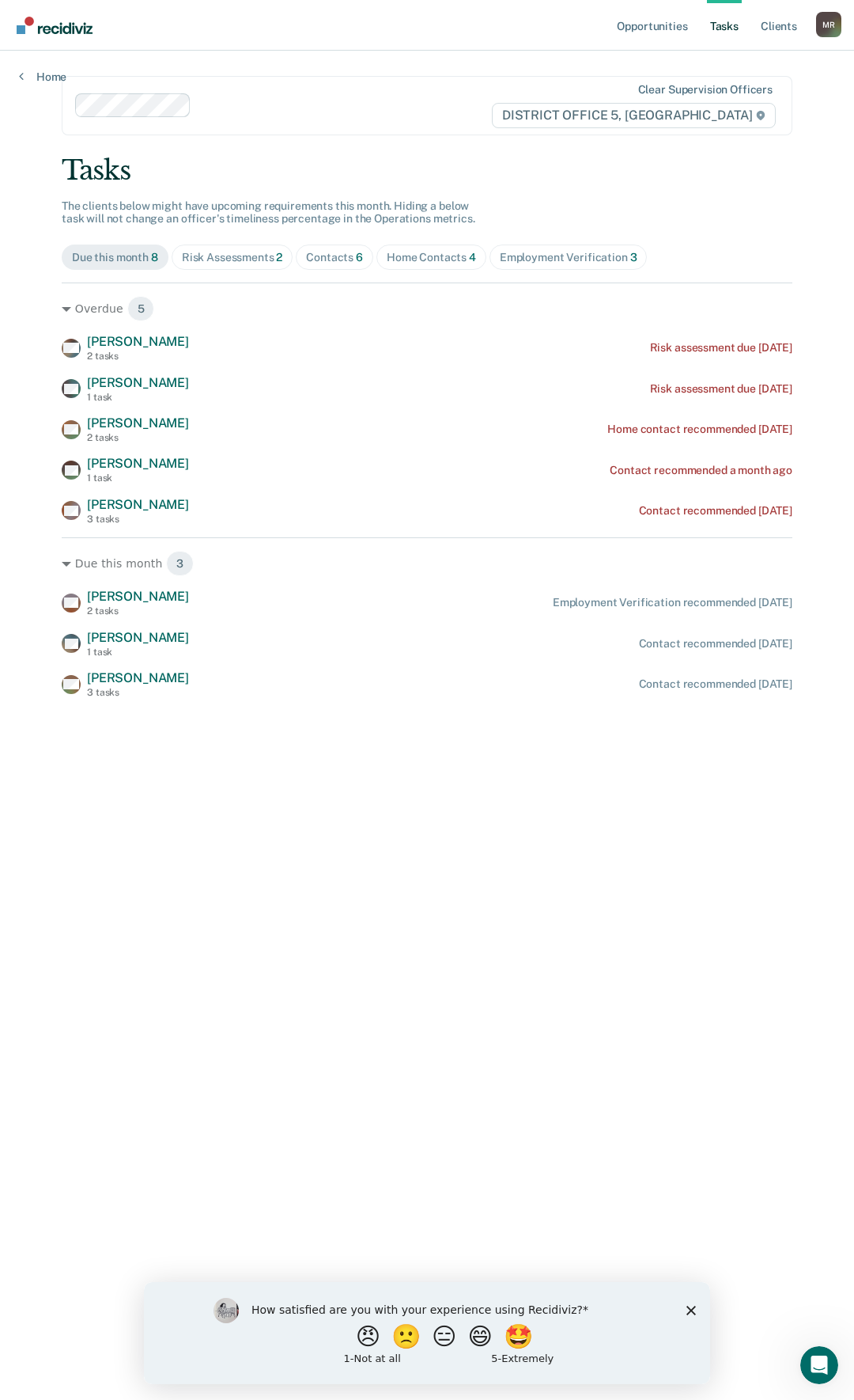
click at [203, 254] on div "Risk Assessments 2" at bounding box center [232, 258] width 101 height 13
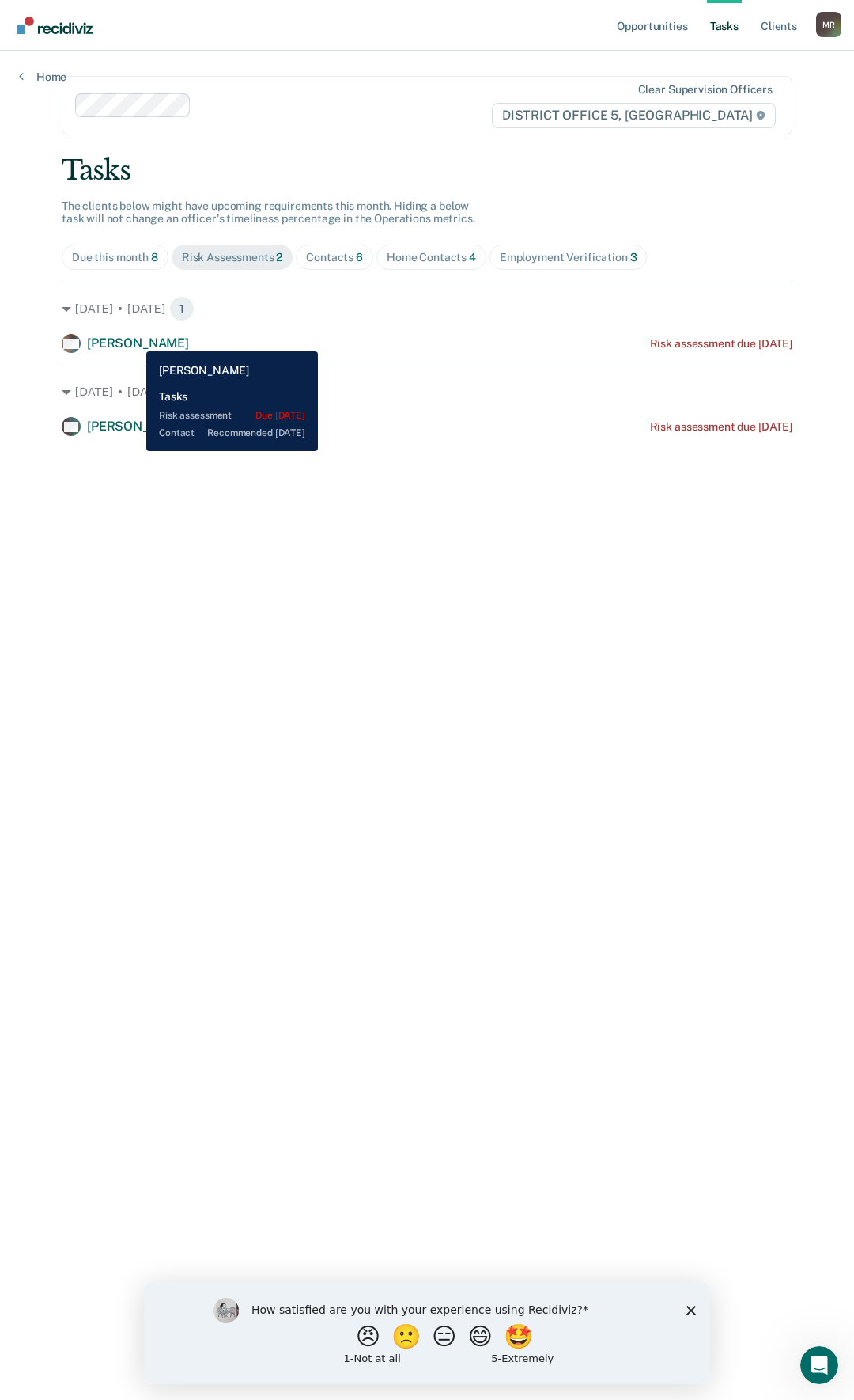
click at [134, 340] on span "[PERSON_NAME]" at bounding box center [138, 343] width 102 height 15
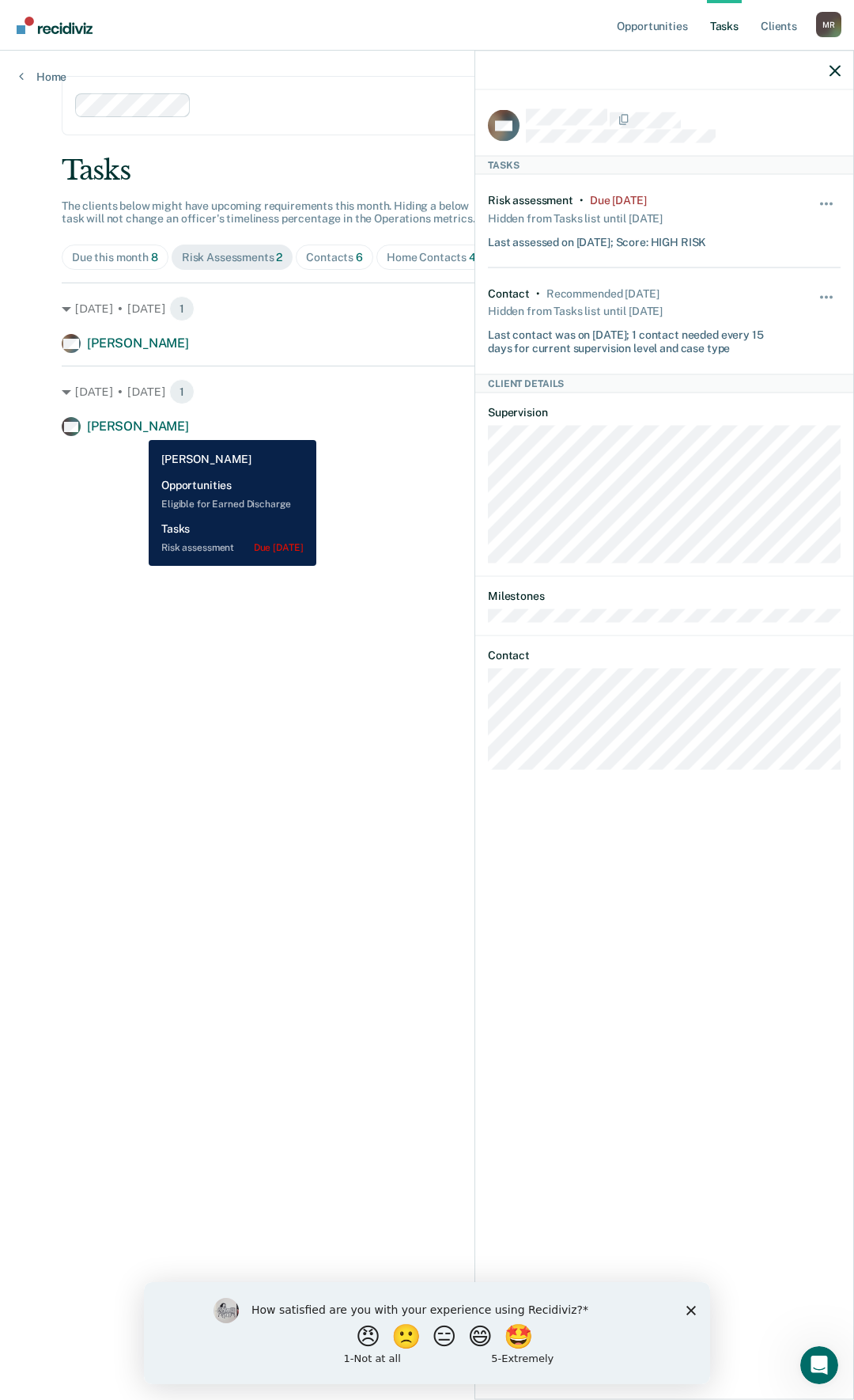
click at [137, 429] on span "[PERSON_NAME]" at bounding box center [138, 426] width 102 height 15
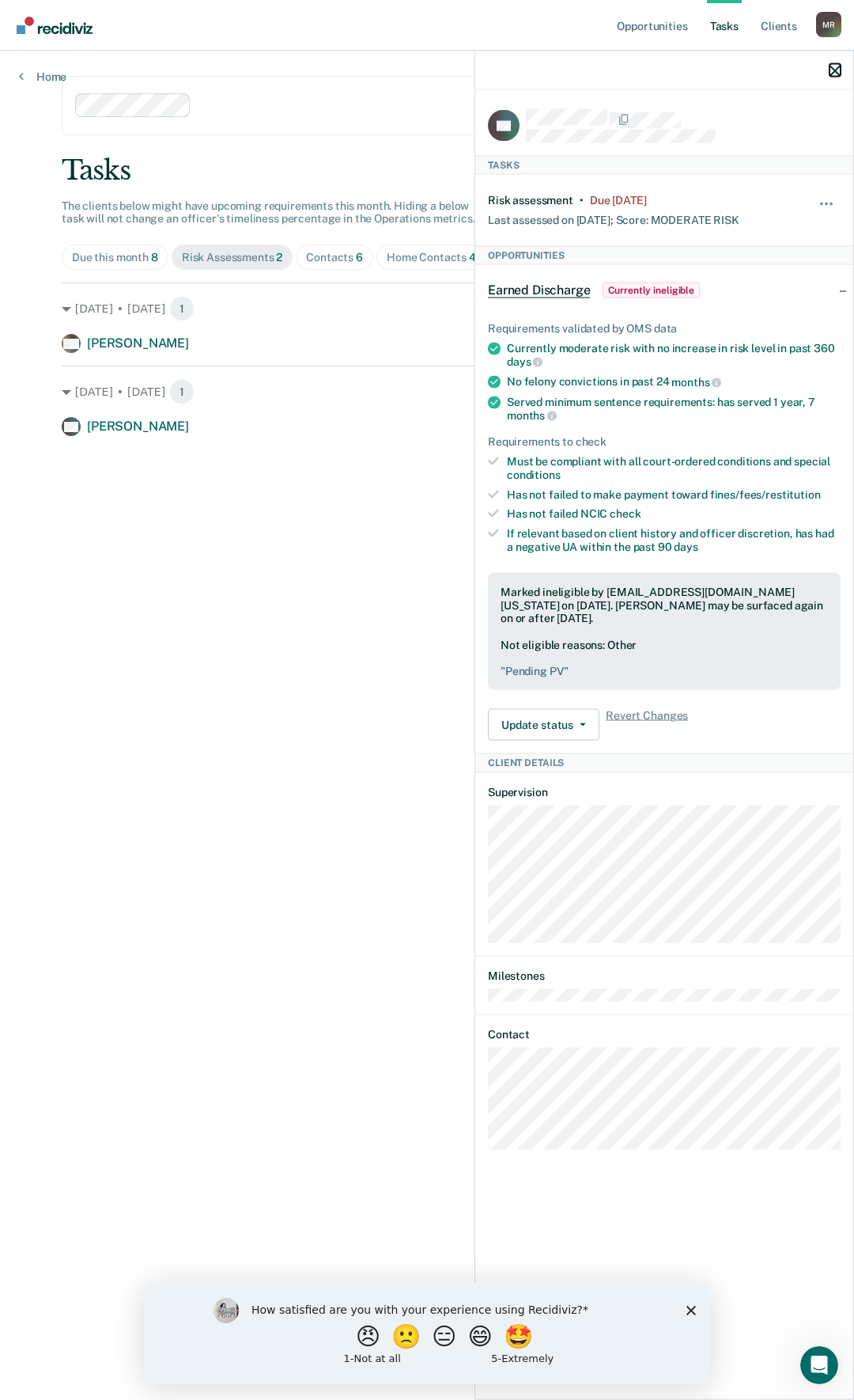
click at [835, 71] on icon "button" at bounding box center [835, 70] width 11 height 11
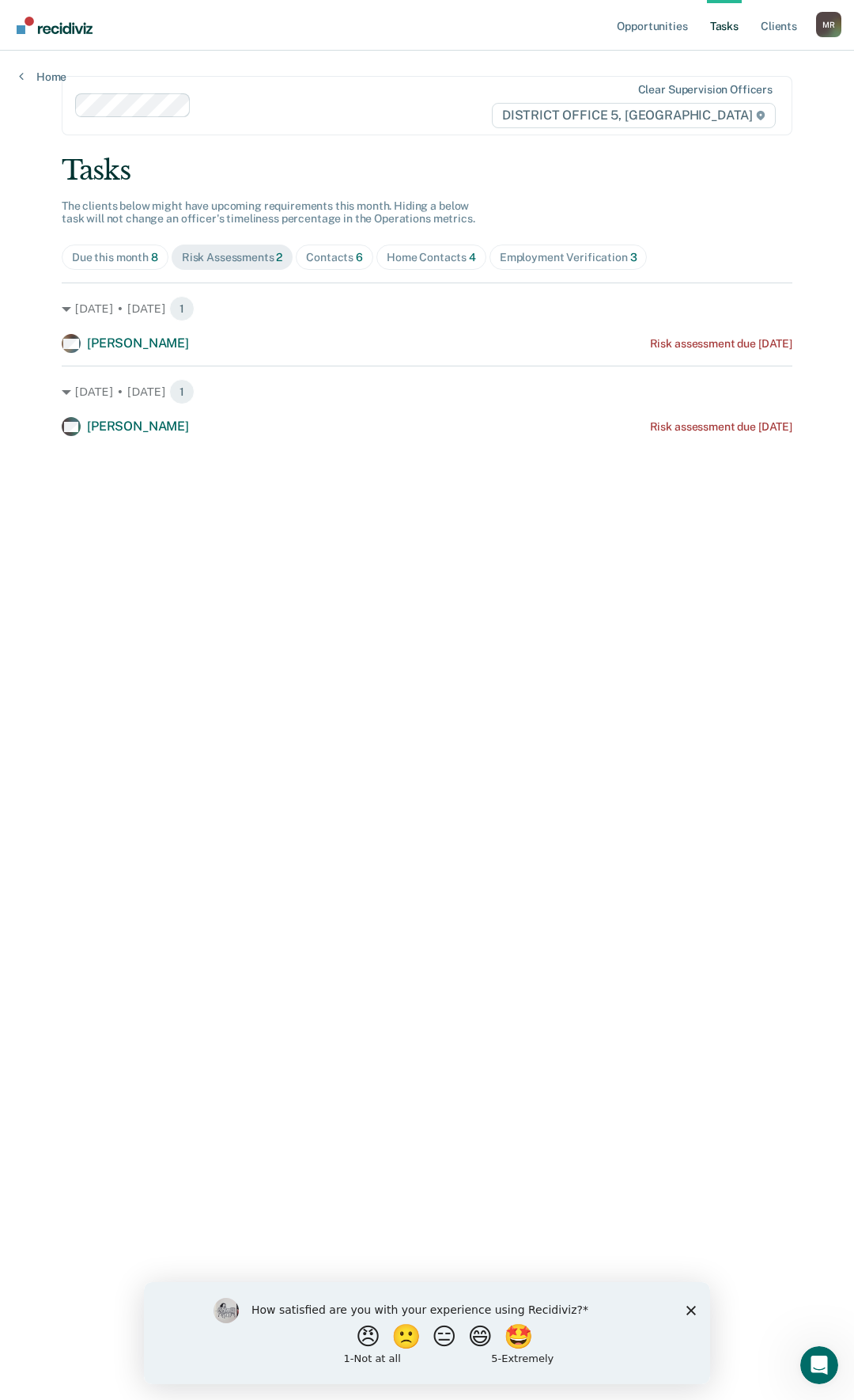
click at [400, 253] on div "Home Contacts 4" at bounding box center [431, 258] width 89 height 13
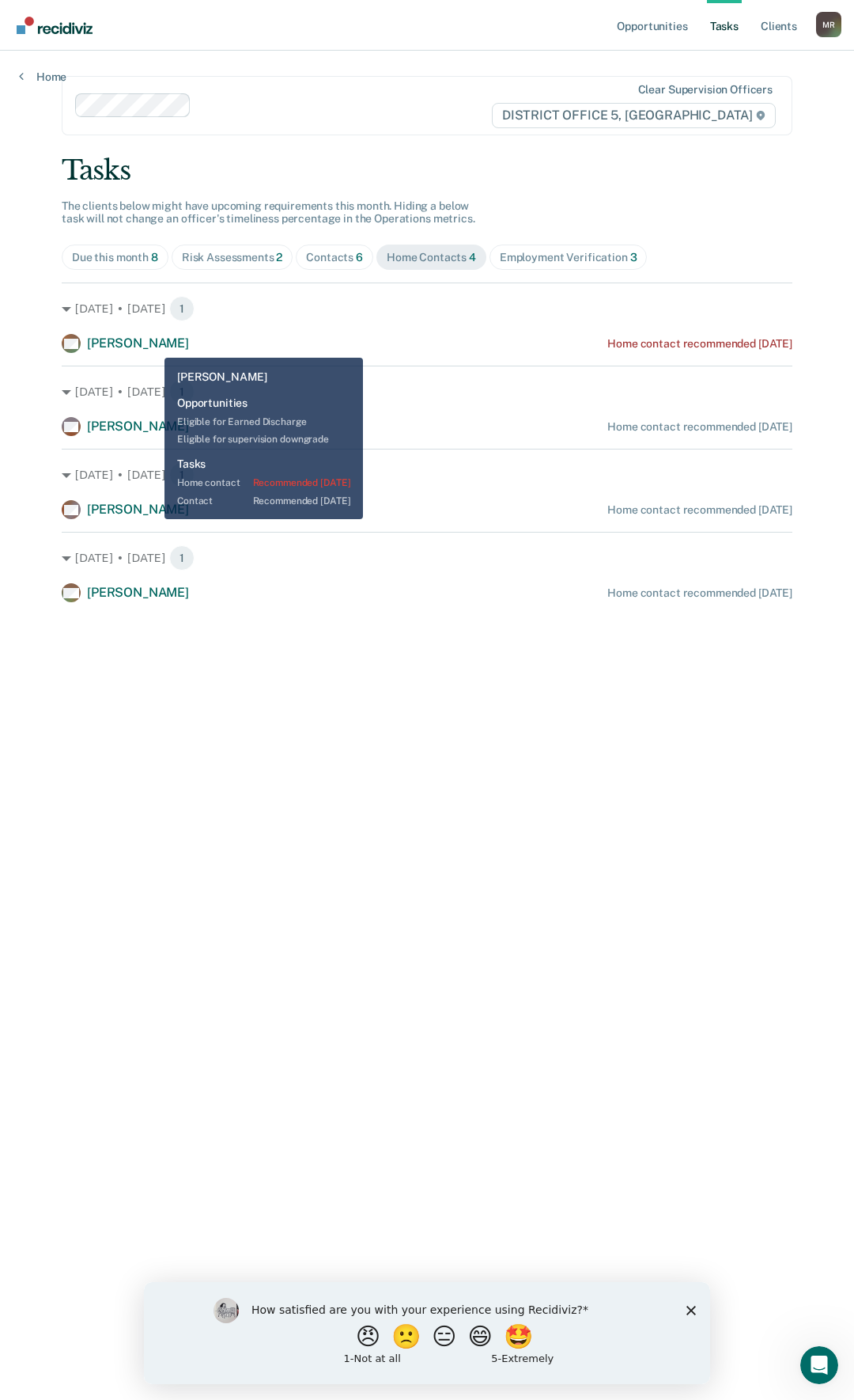
click at [153, 345] on span "[PERSON_NAME]" at bounding box center [138, 343] width 102 height 15
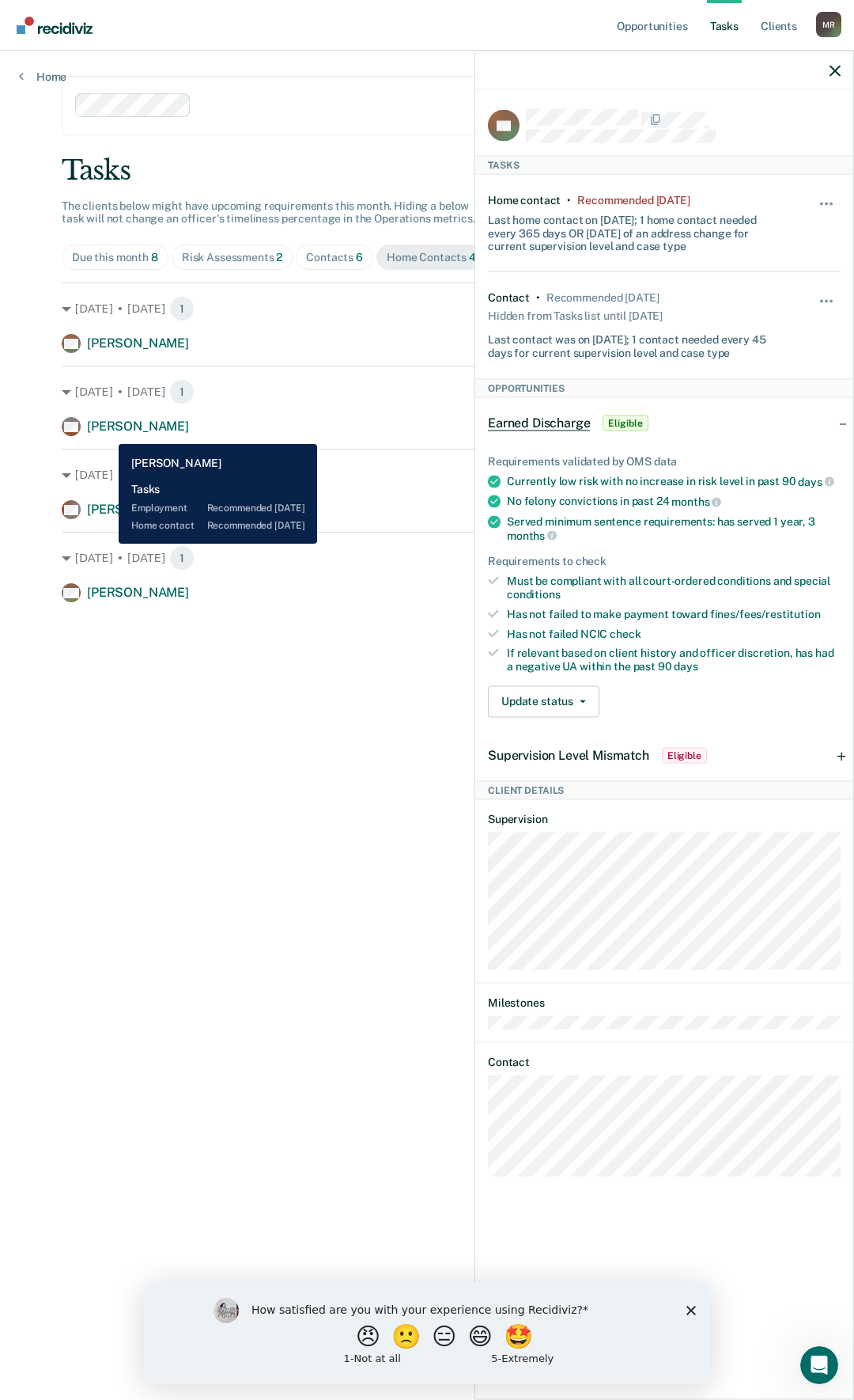
click at [107, 432] on span "[PERSON_NAME]" at bounding box center [138, 426] width 102 height 15
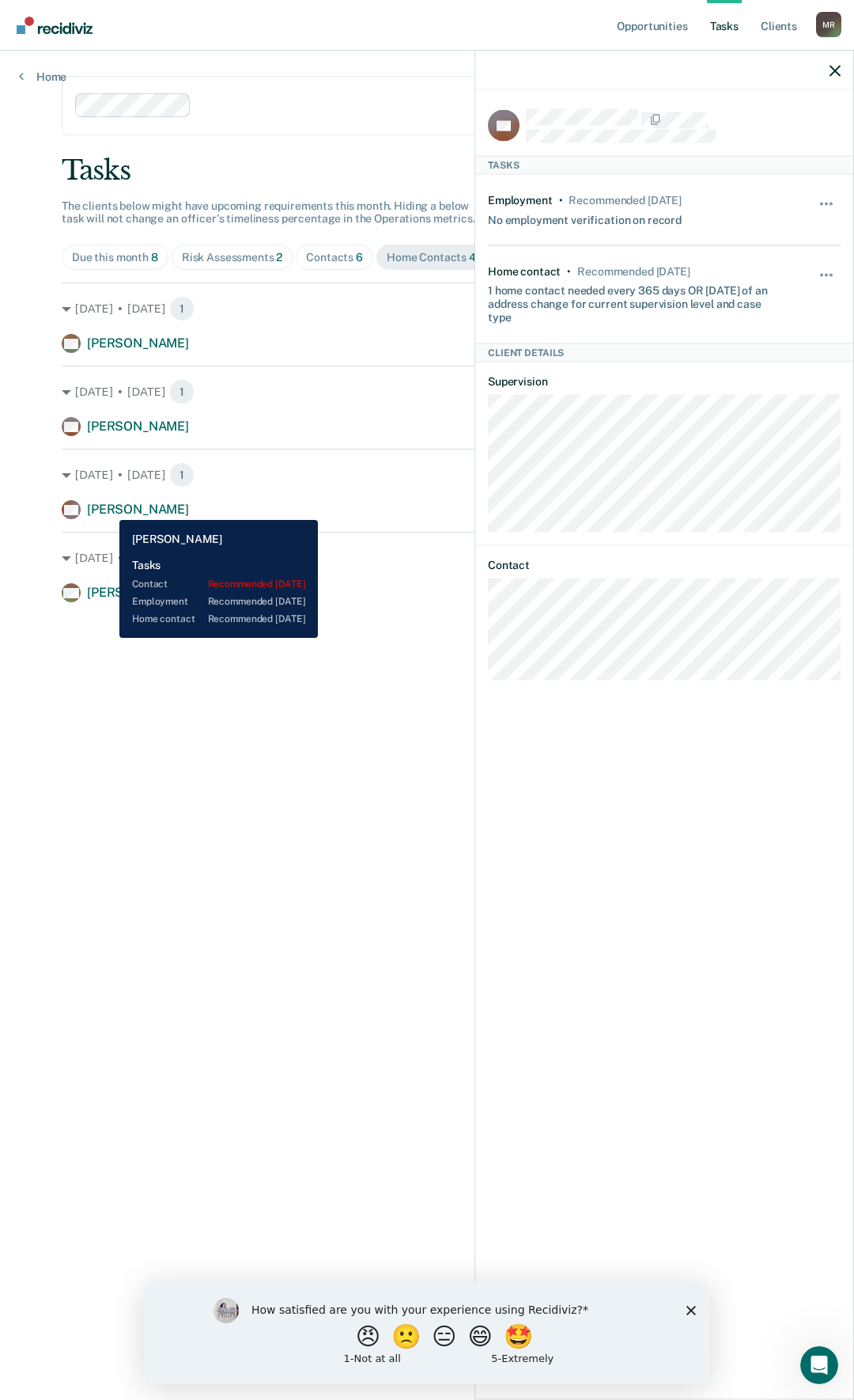
click at [108, 508] on span "[PERSON_NAME]" at bounding box center [138, 509] width 102 height 15
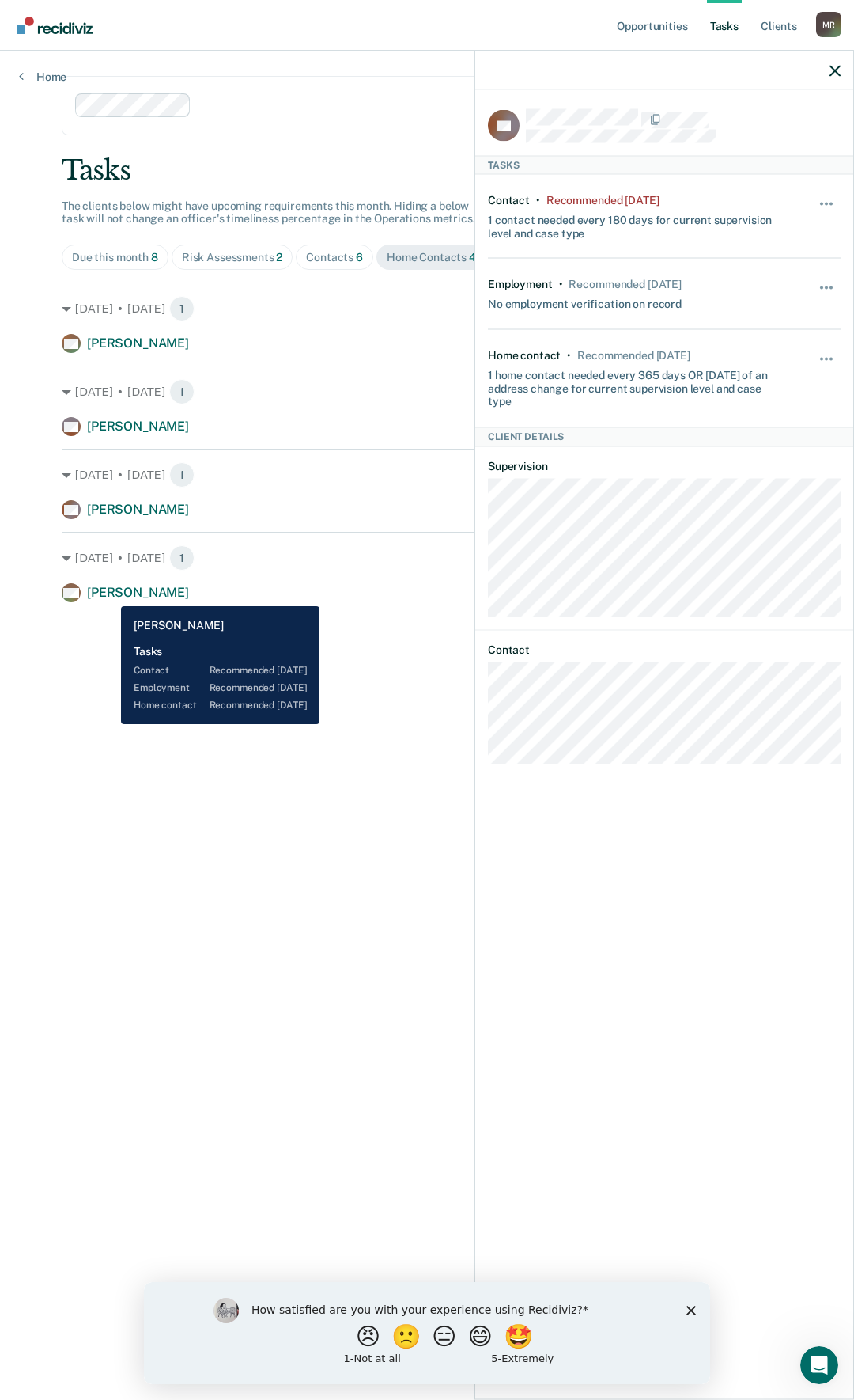
click at [109, 595] on span "[PERSON_NAME]" at bounding box center [138, 592] width 102 height 15
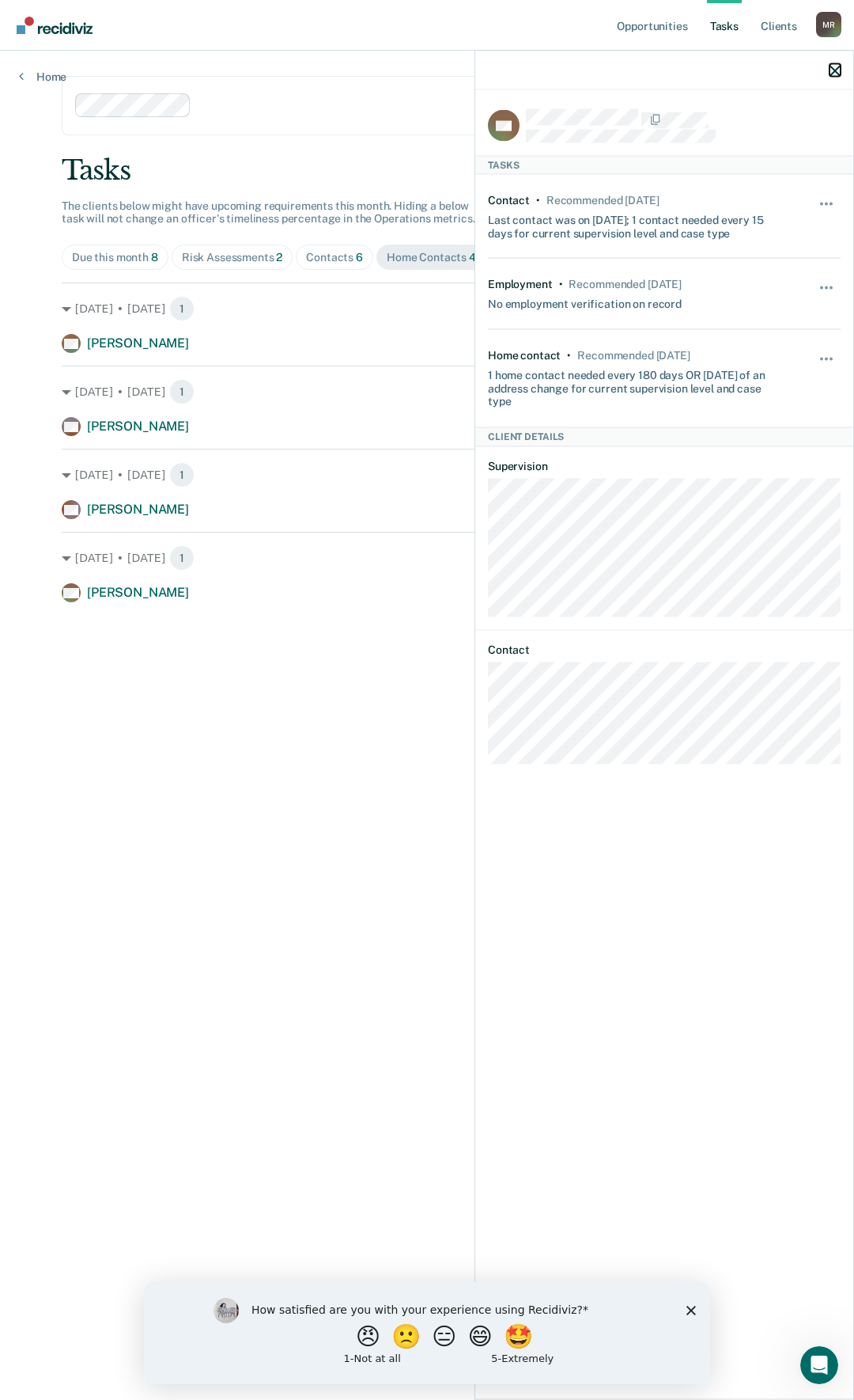
click at [839, 73] on icon "button" at bounding box center [835, 70] width 11 height 11
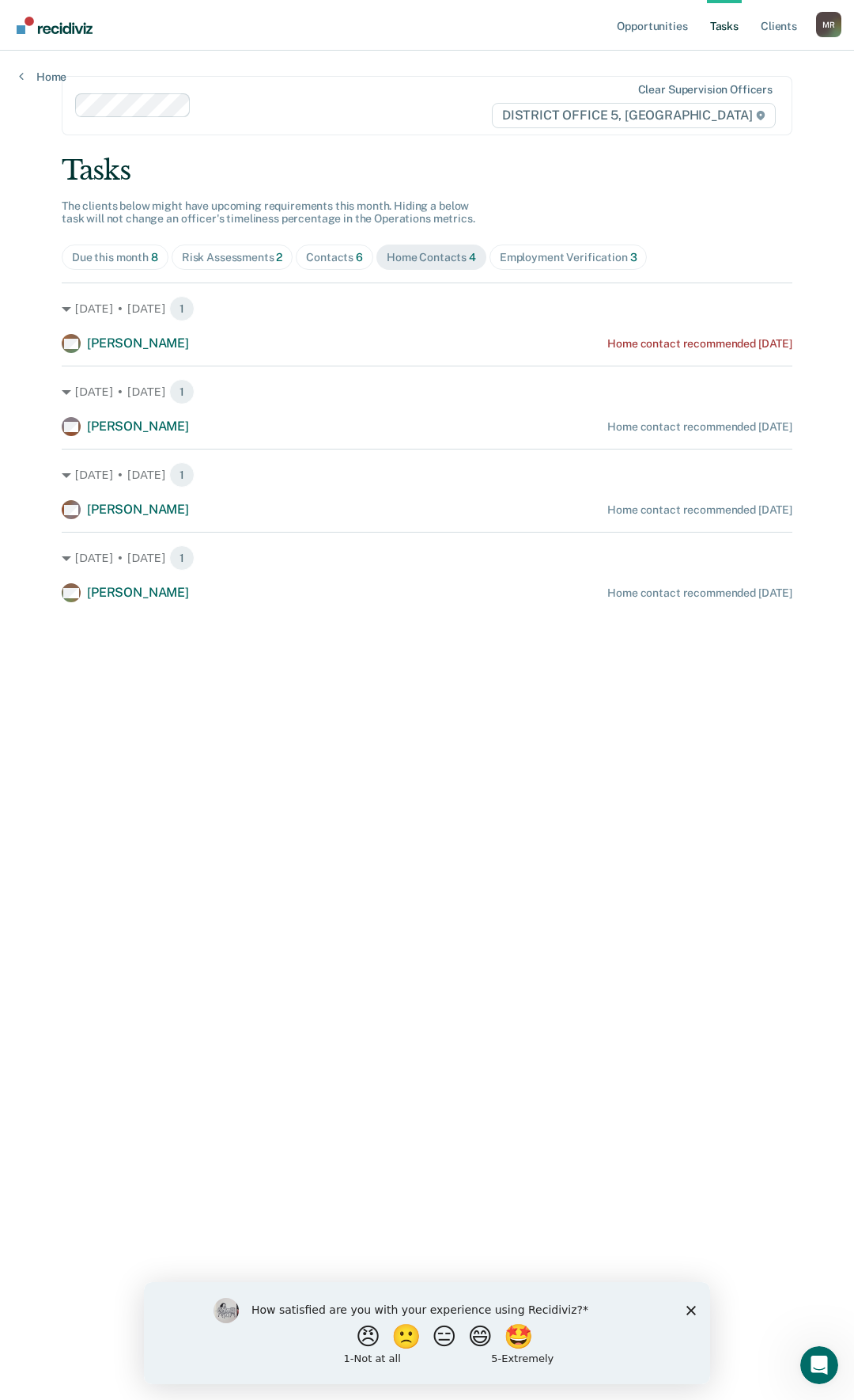
click at [550, 253] on div "Employment Verification 3" at bounding box center [568, 258] width 138 height 13
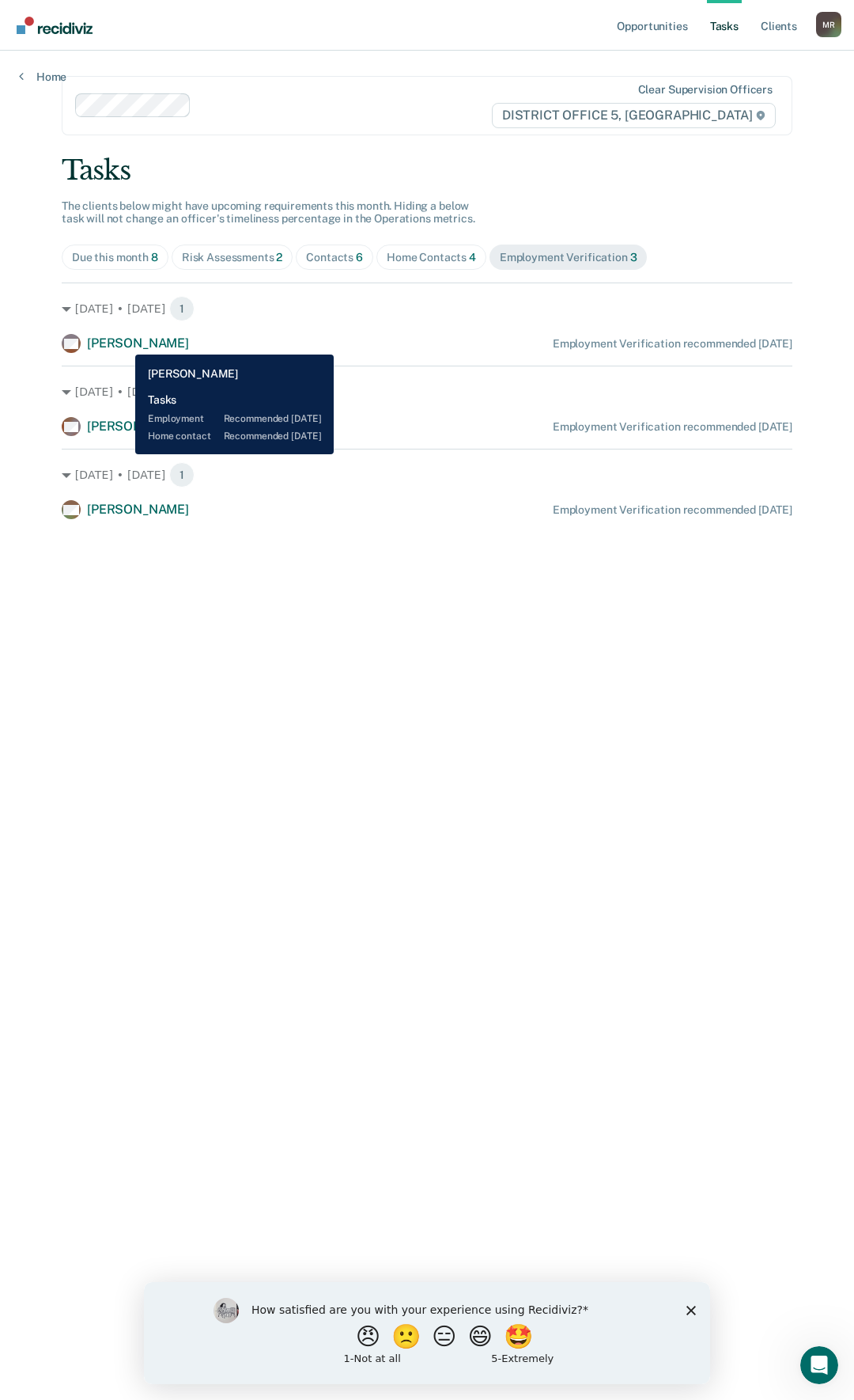
click at [123, 343] on span "[PERSON_NAME]" at bounding box center [138, 343] width 102 height 15
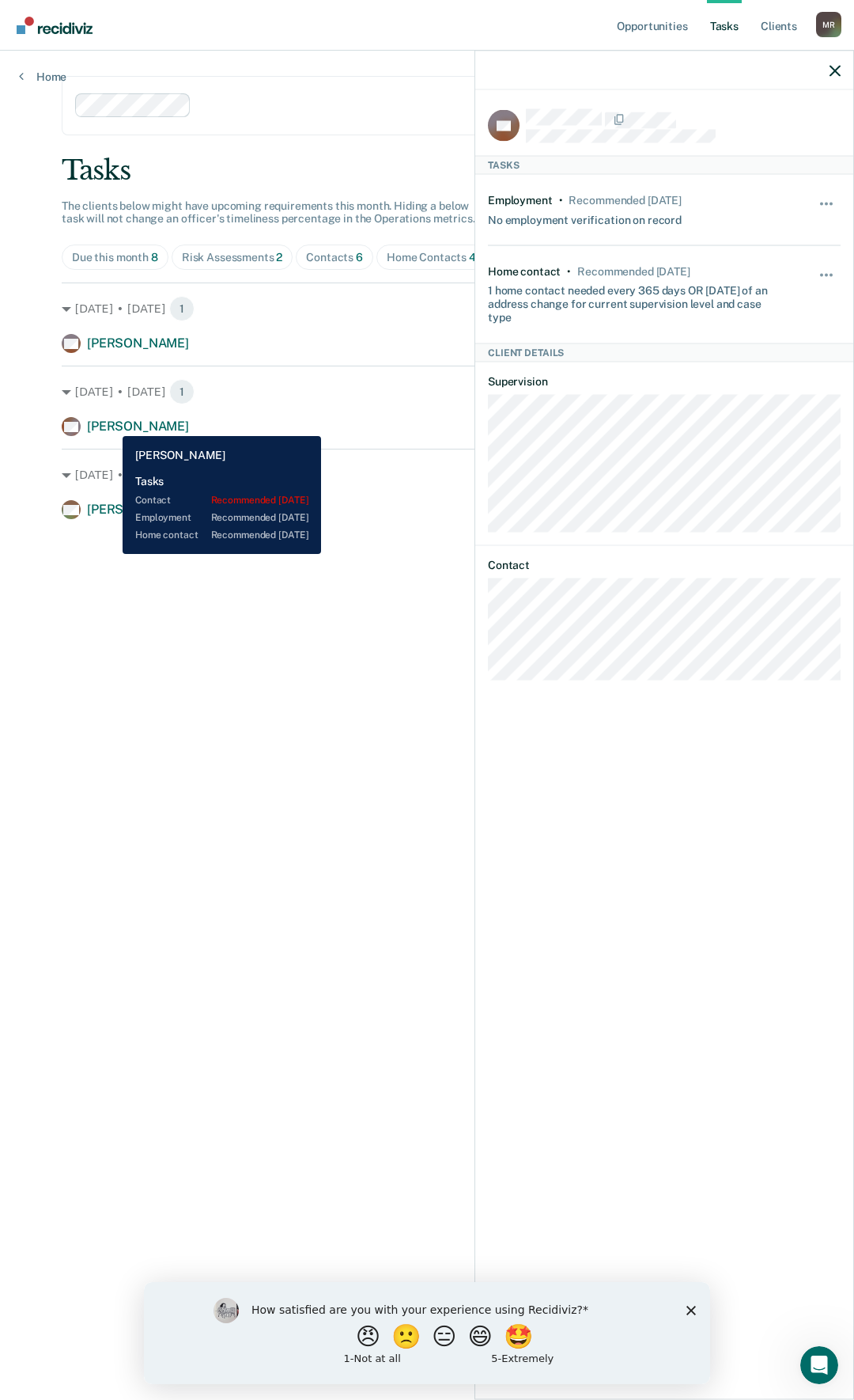
click at [111, 424] on span "[PERSON_NAME]" at bounding box center [138, 426] width 102 height 15
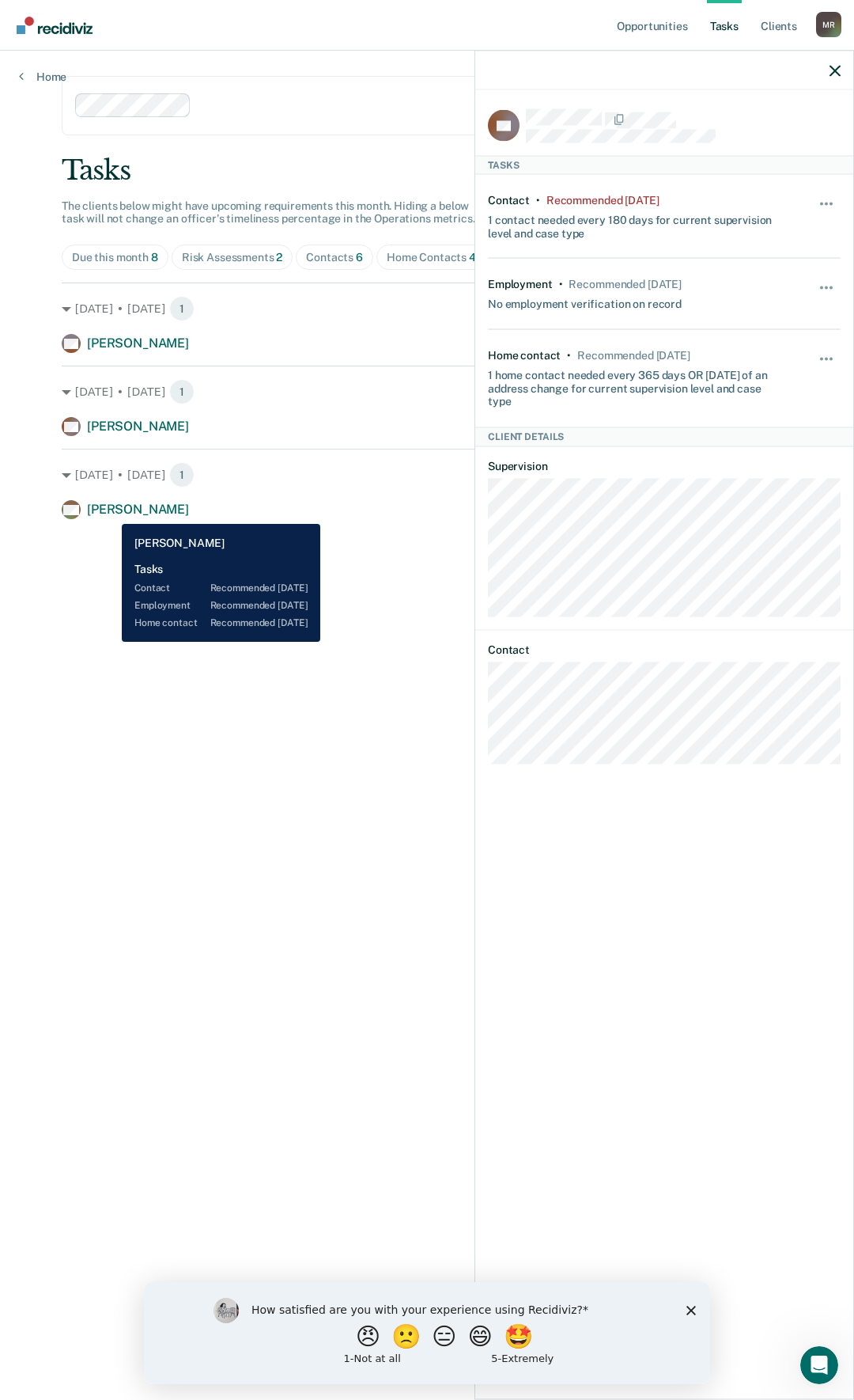
click at [105, 514] on span "[PERSON_NAME]" at bounding box center [138, 509] width 102 height 15
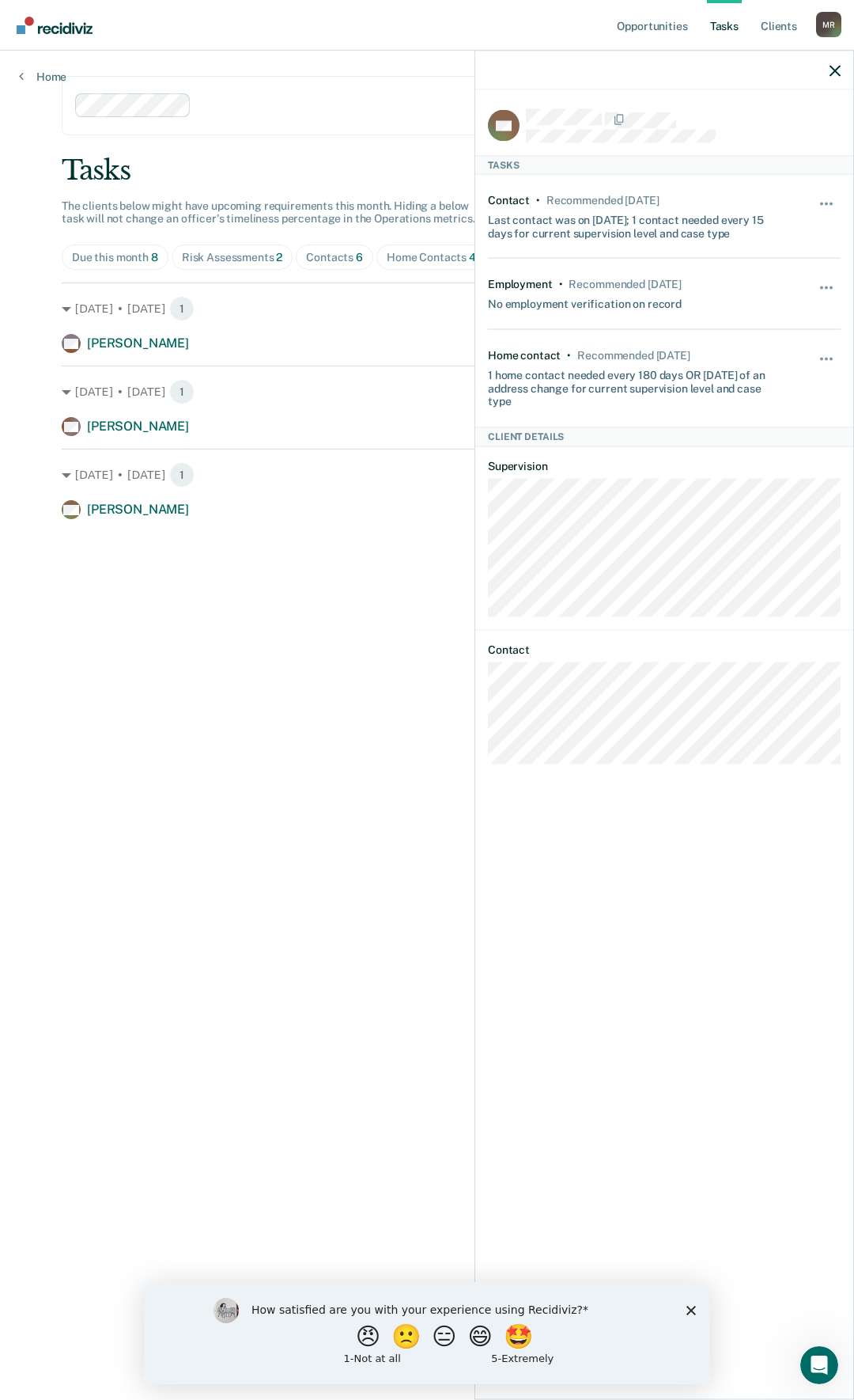
click at [339, 582] on main "Clear supervision officers DISTRICT OFFICE 5, TWIN FALLS Tasks The clients belo…" at bounding box center [427, 706] width 769 height 1311
click at [834, 69] on icon "button" at bounding box center [835, 70] width 11 height 11
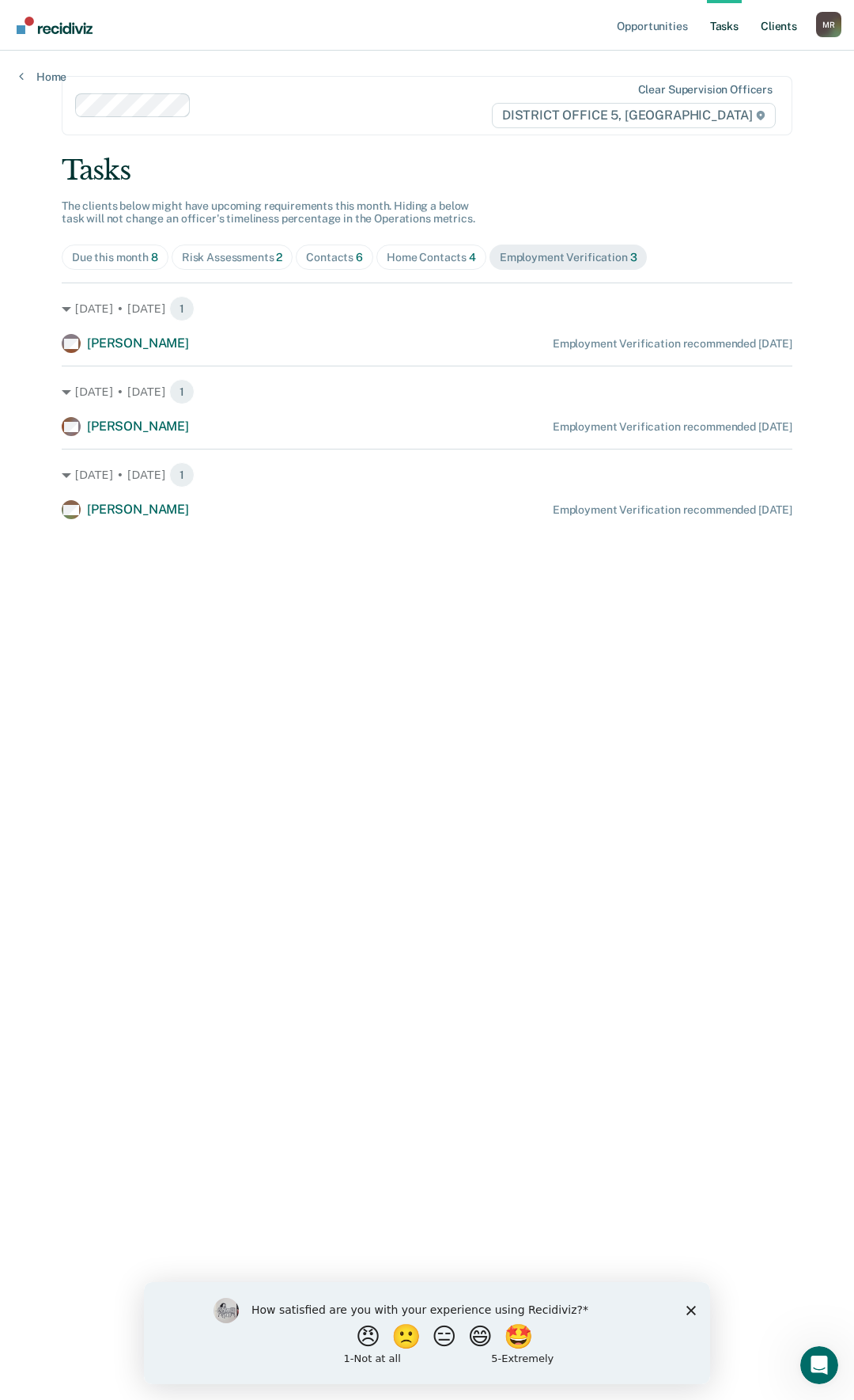
click at [792, 32] on link "Client s" at bounding box center [778, 25] width 43 height 51
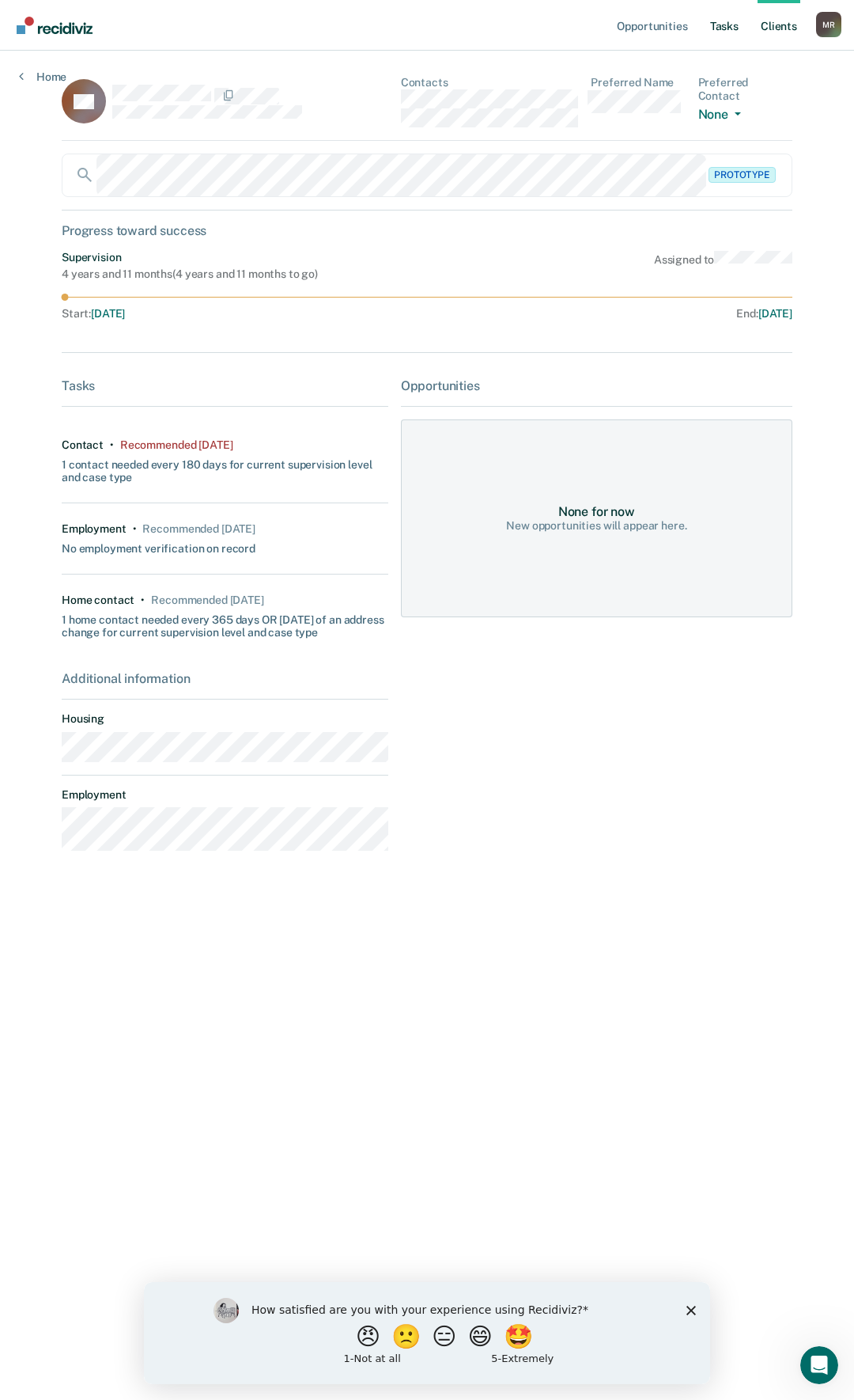
click at [734, 23] on link "Tasks" at bounding box center [725, 25] width 35 height 51
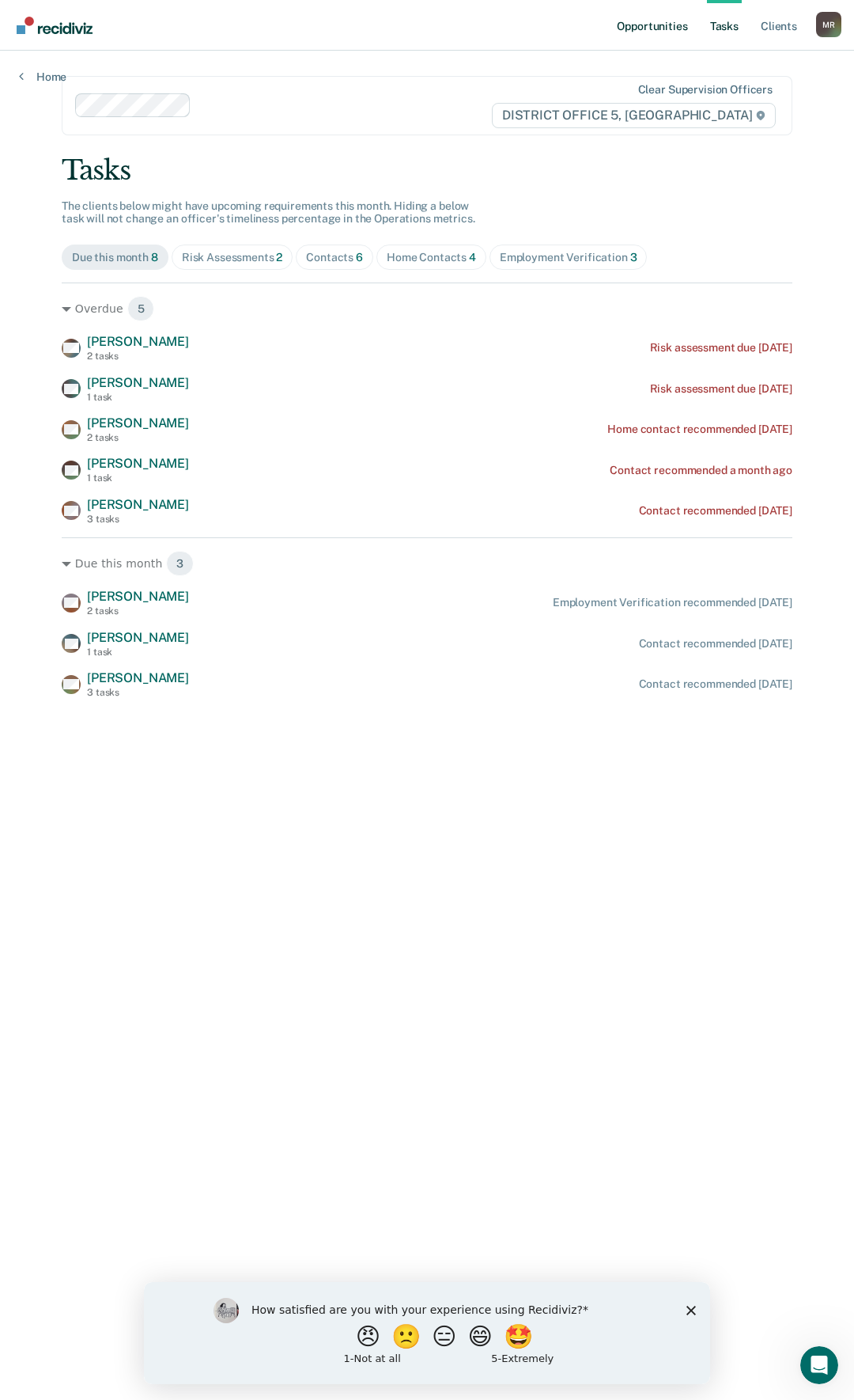
click at [656, 22] on link "Opportunities" at bounding box center [652, 25] width 77 height 51
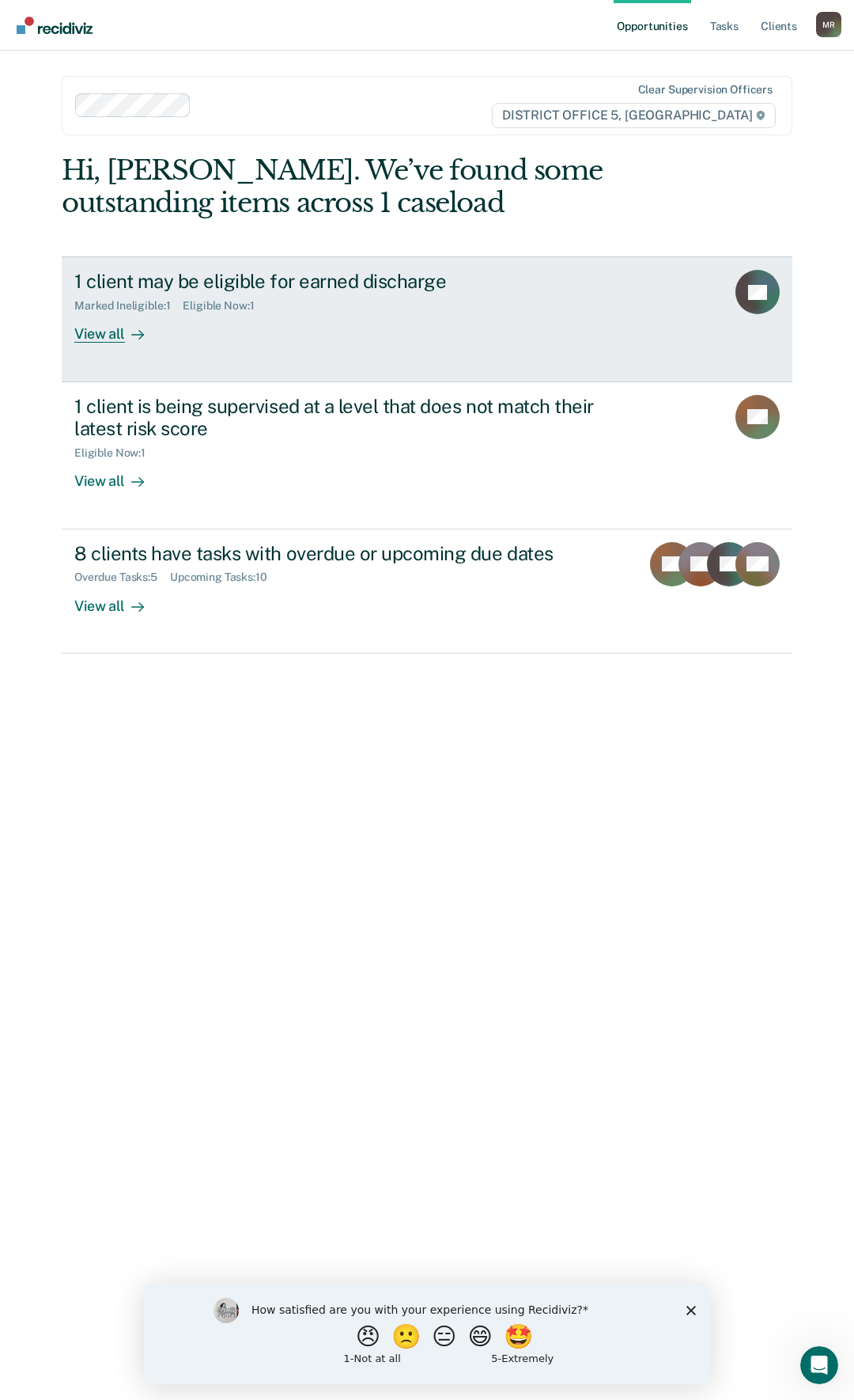
click at [259, 365] on link "1 client may be eligible for earned discharge Marked Ineligible : 1 Eligible No…" at bounding box center [427, 319] width 731 height 125
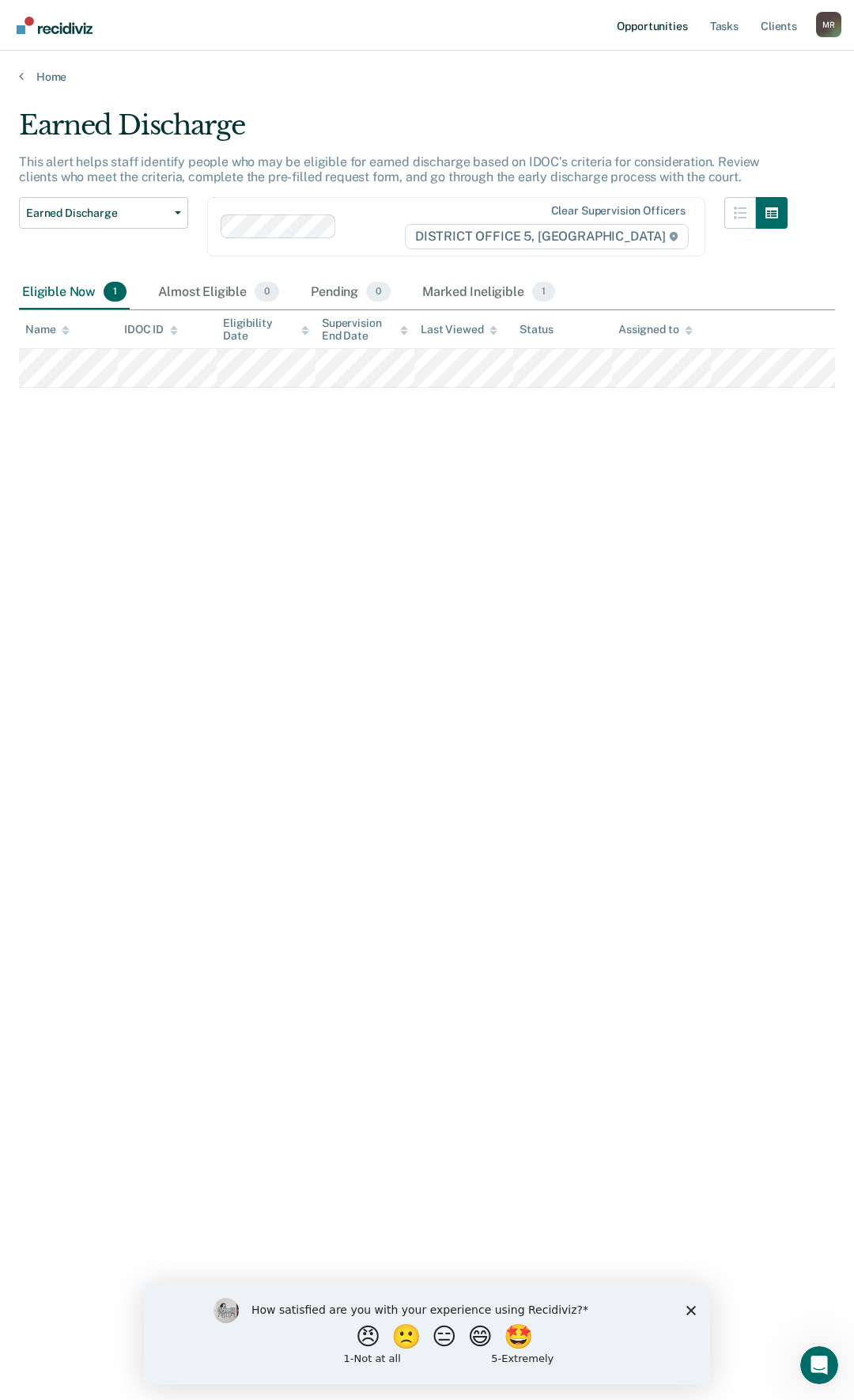
click at [667, 20] on link "Opportunities" at bounding box center [652, 25] width 77 height 51
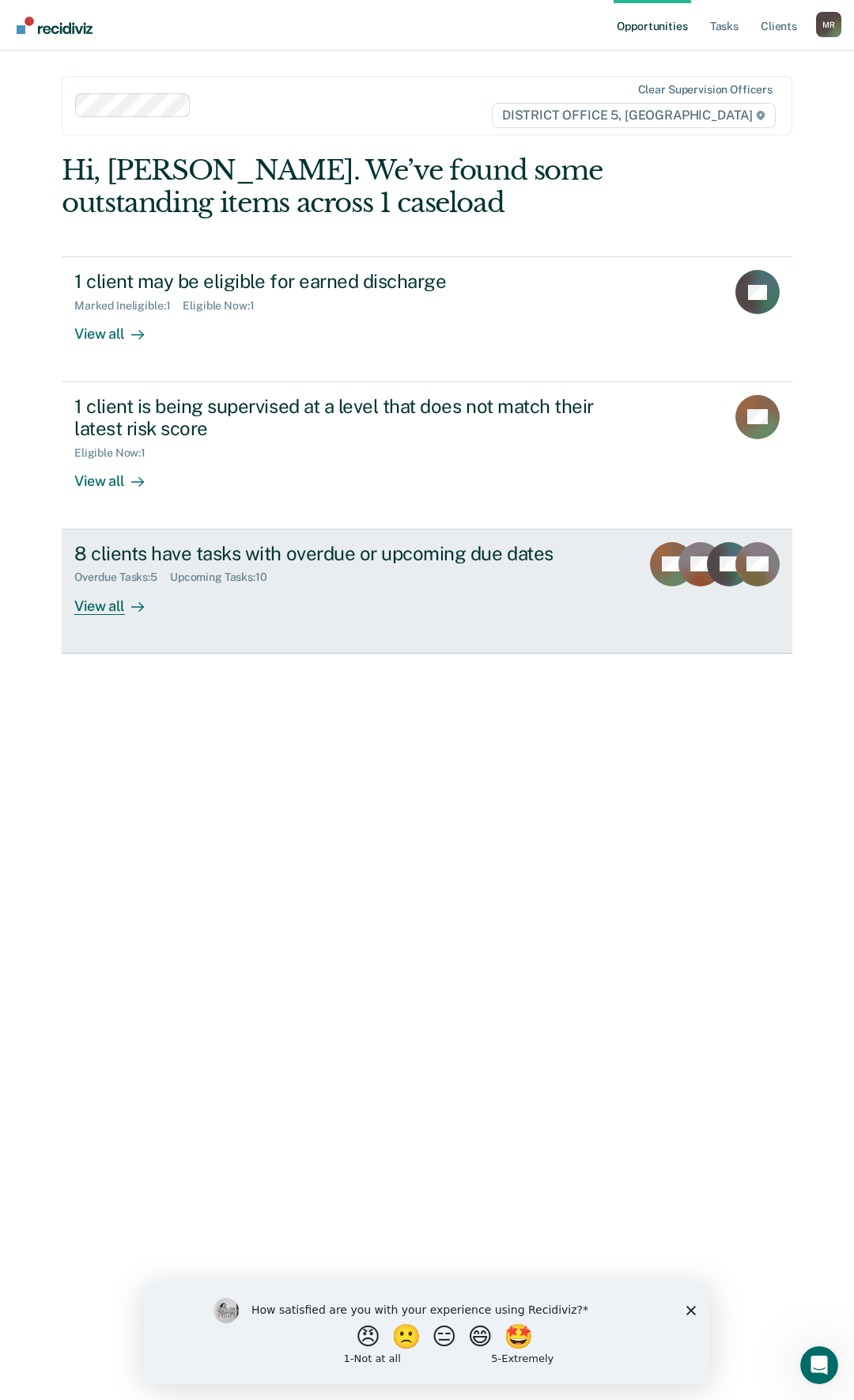
click at [271, 586] on div "8 clients have tasks with overdue or upcoming due dates Overdue Tasks : 5 Upcom…" at bounding box center [369, 578] width 591 height 73
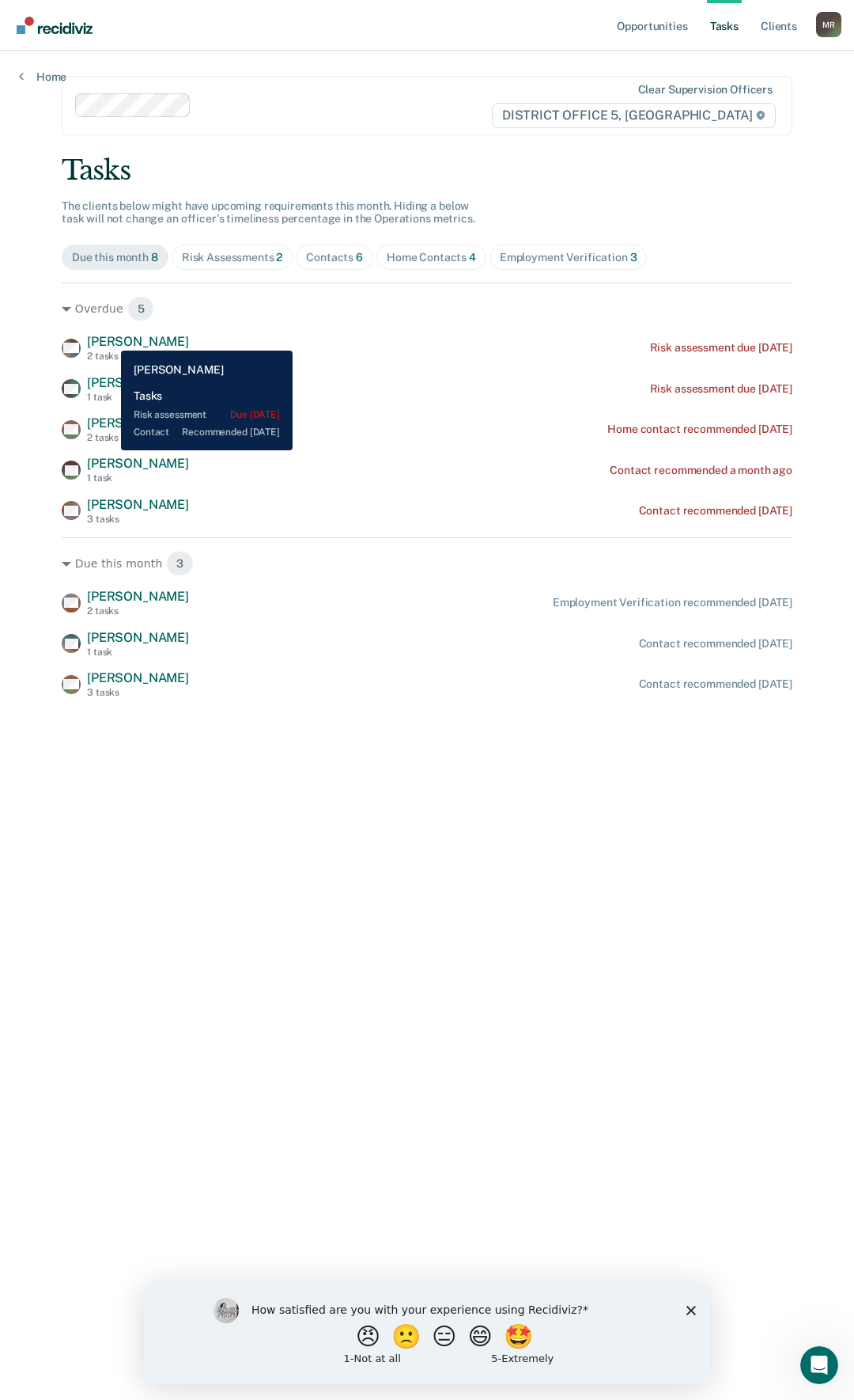
click at [110, 339] on span "[PERSON_NAME]" at bounding box center [138, 341] width 102 height 15
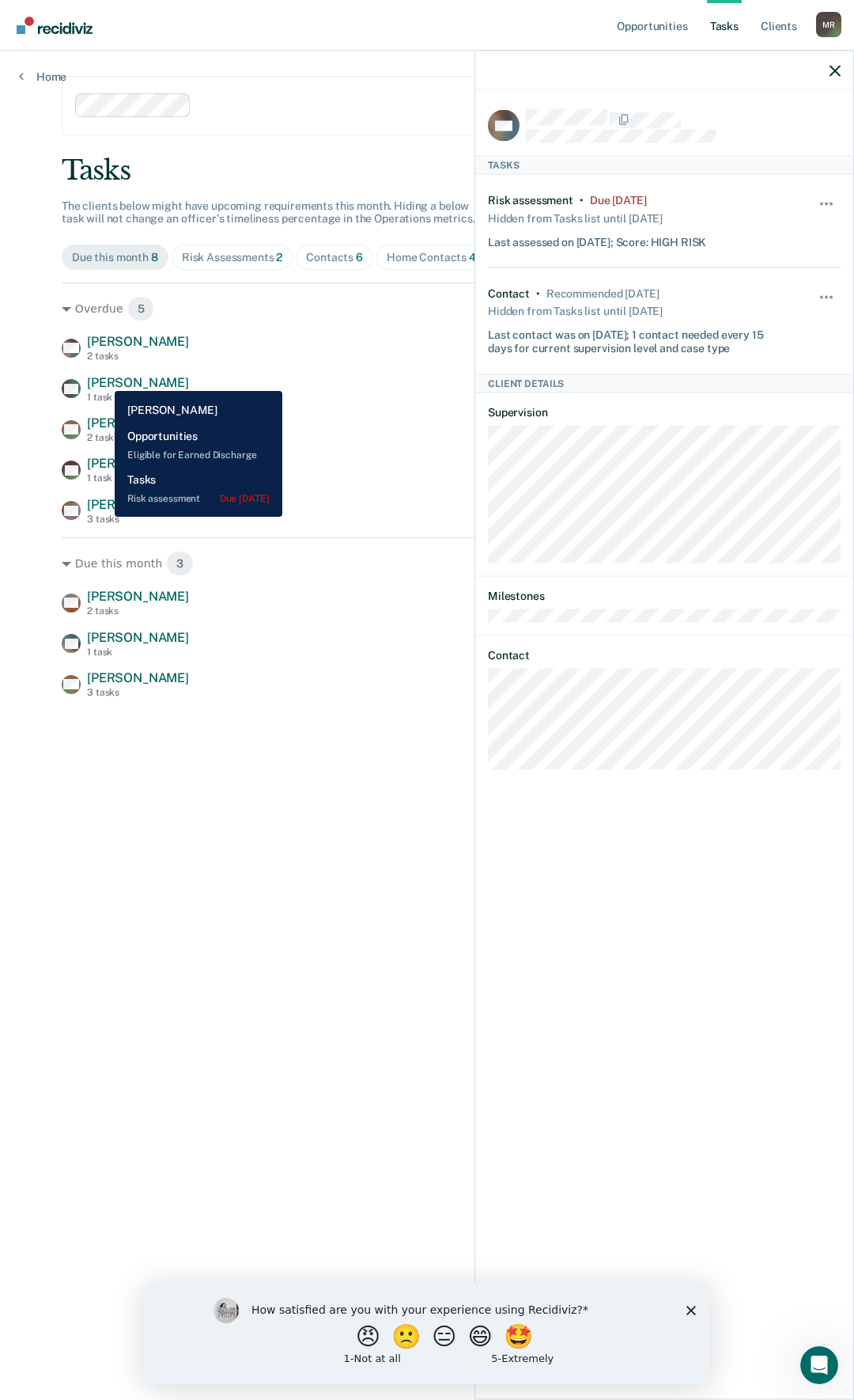
click at [103, 379] on span "[PERSON_NAME]" at bounding box center [138, 383] width 102 height 15
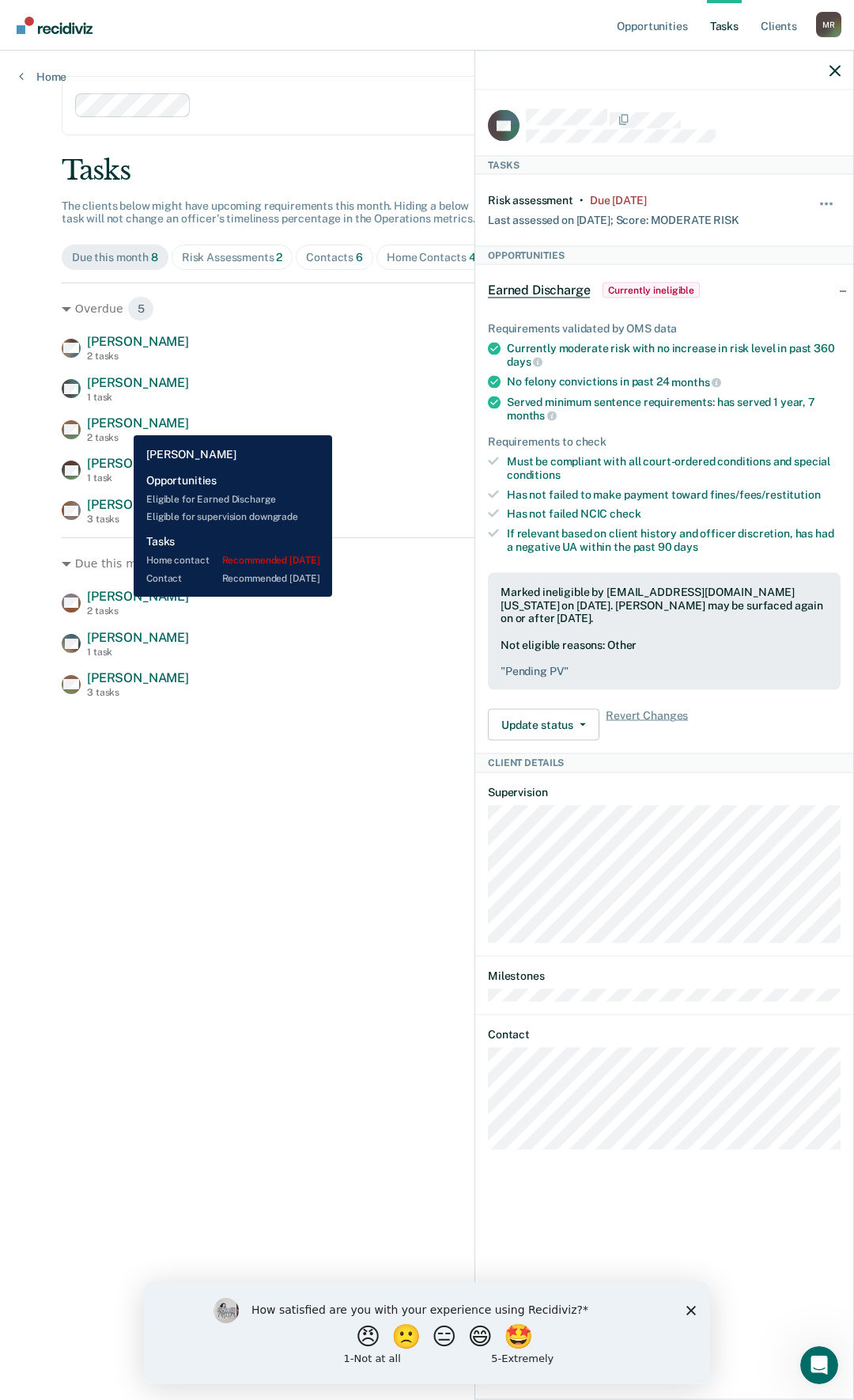
click at [122, 423] on span "[PERSON_NAME]" at bounding box center [138, 423] width 102 height 15
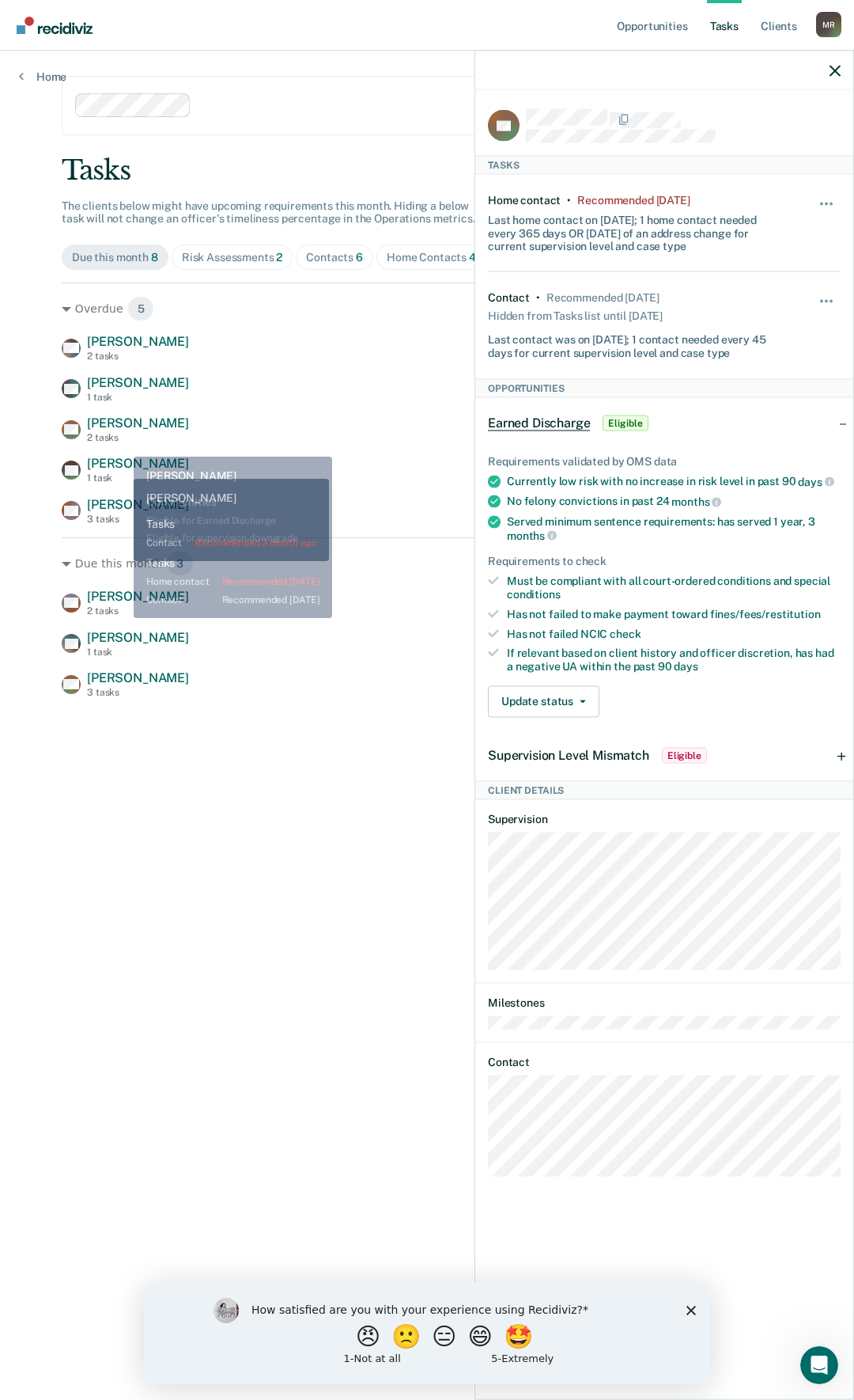
click at [122, 468] on span "[PERSON_NAME]" at bounding box center [138, 463] width 102 height 15
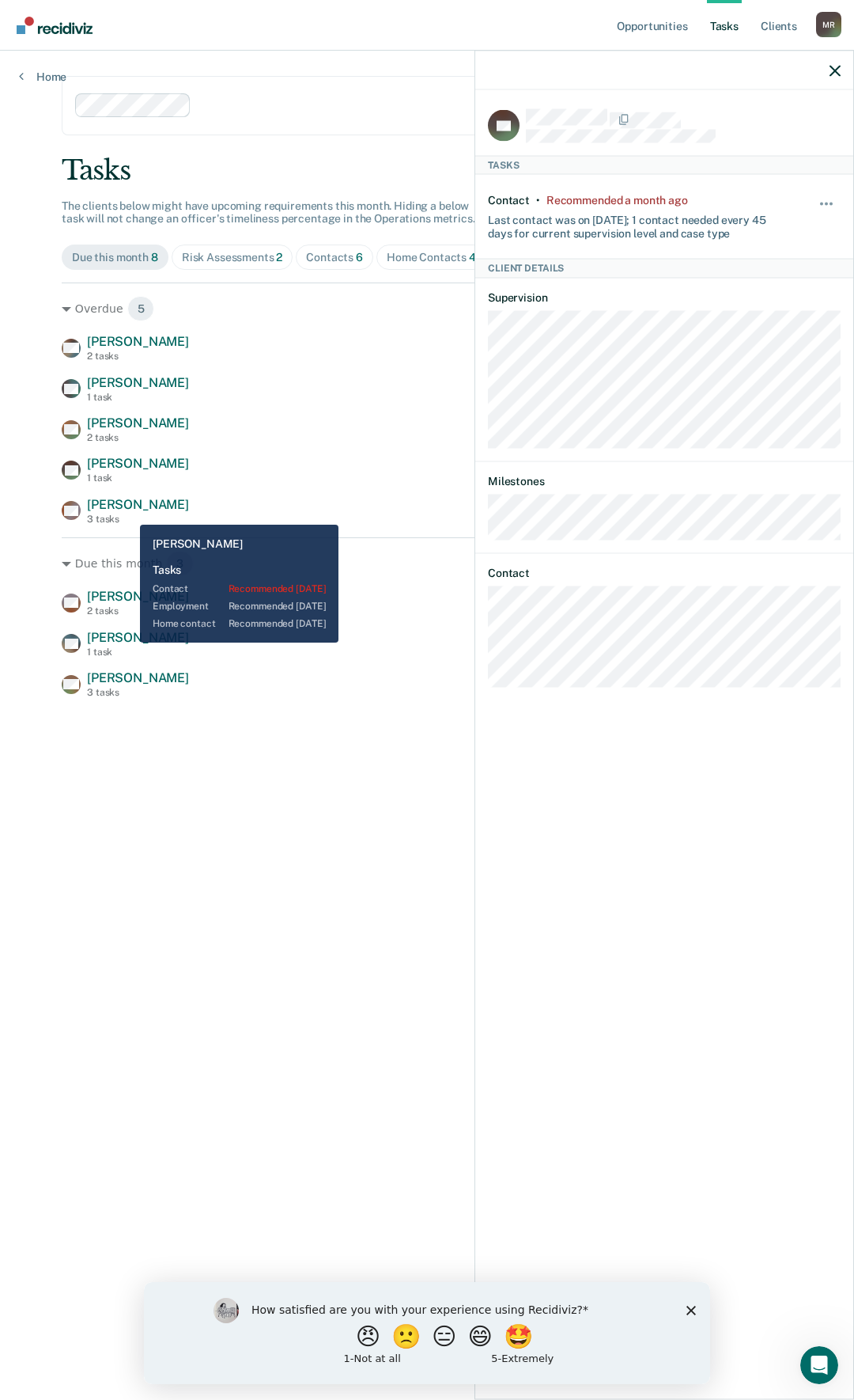
click at [128, 512] on span "[PERSON_NAME]" at bounding box center [138, 505] width 102 height 15
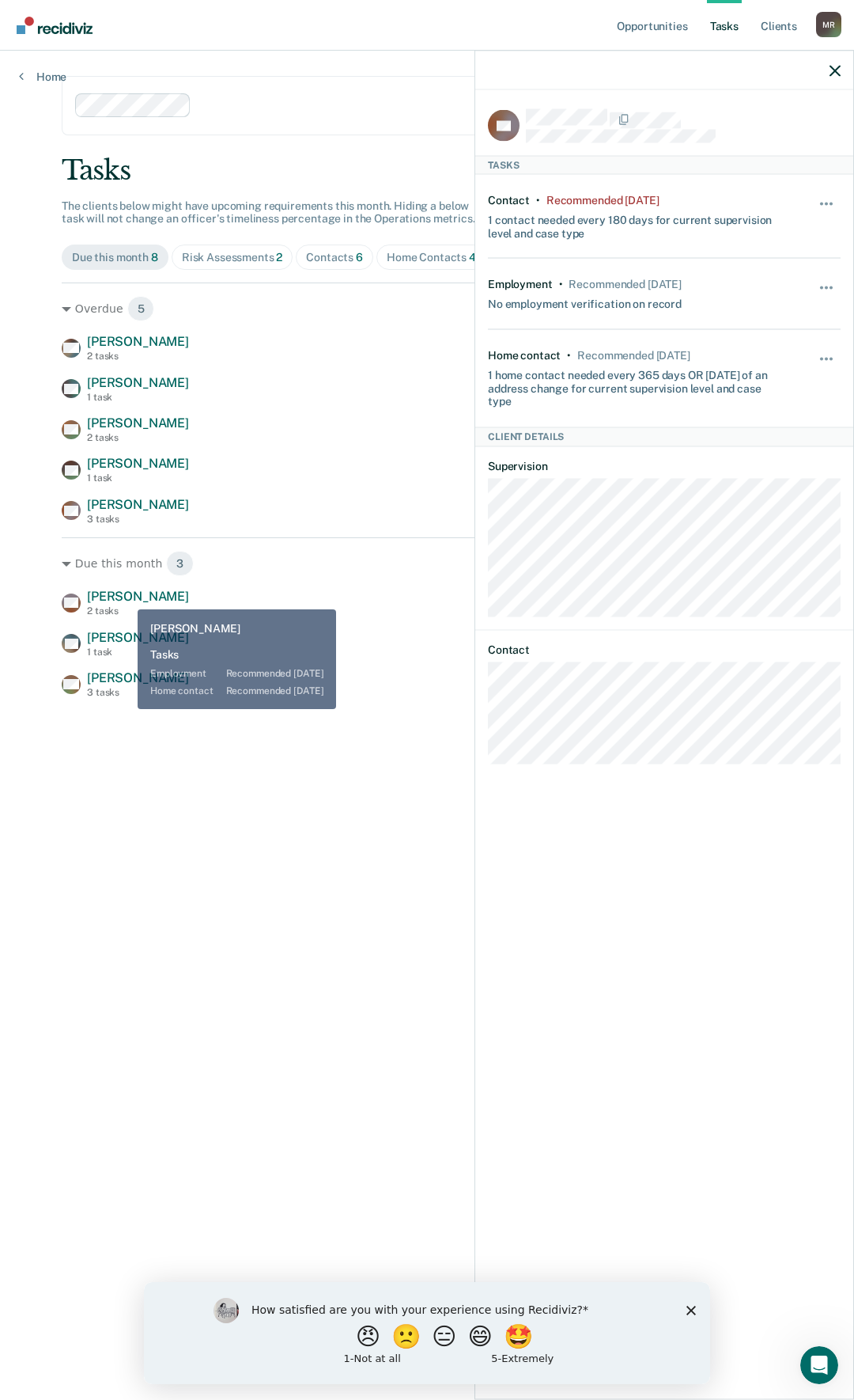
click at [126, 597] on span "[PERSON_NAME]" at bounding box center [138, 597] width 102 height 15
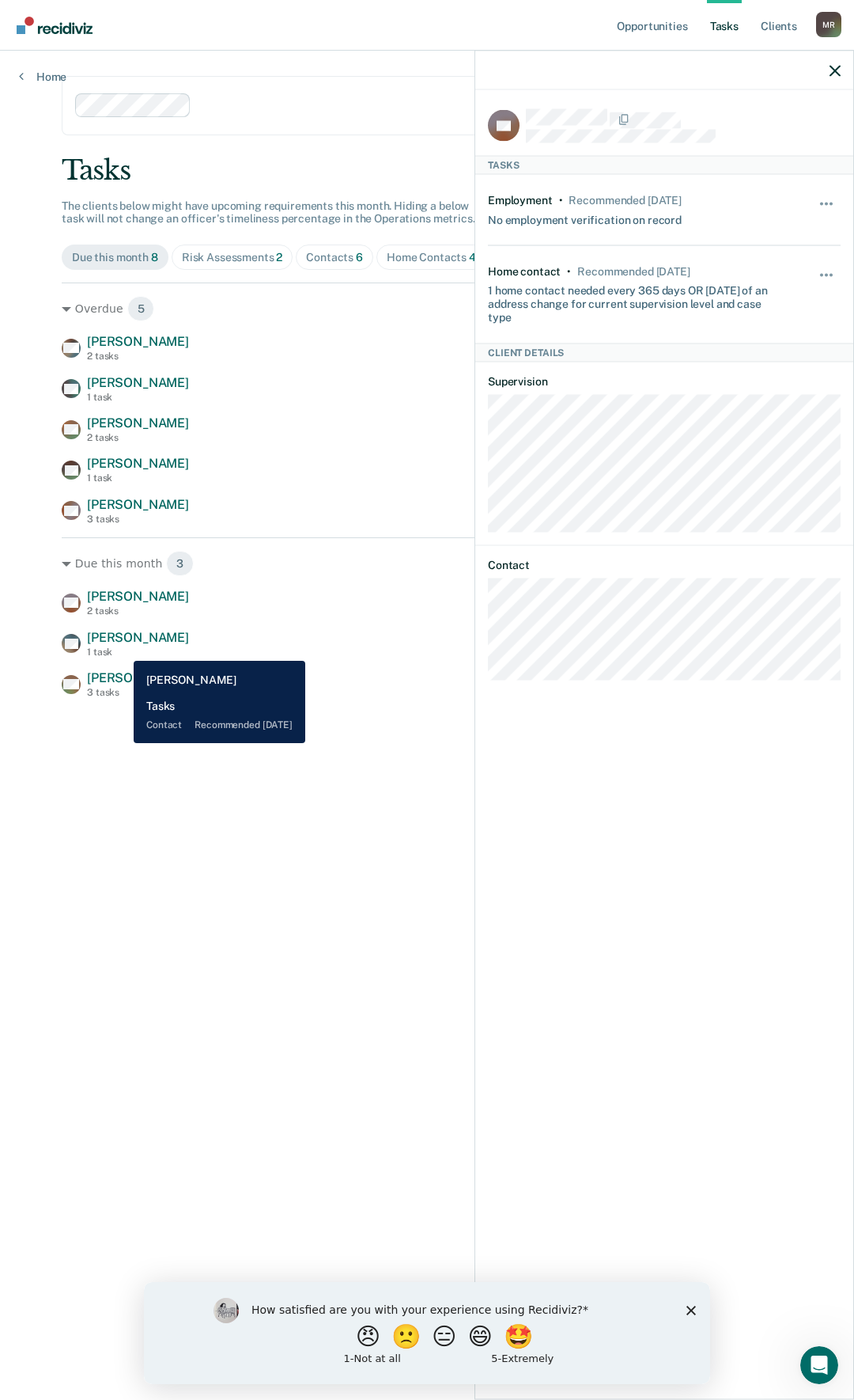
click at [120, 645] on span "[PERSON_NAME]" at bounding box center [138, 637] width 102 height 15
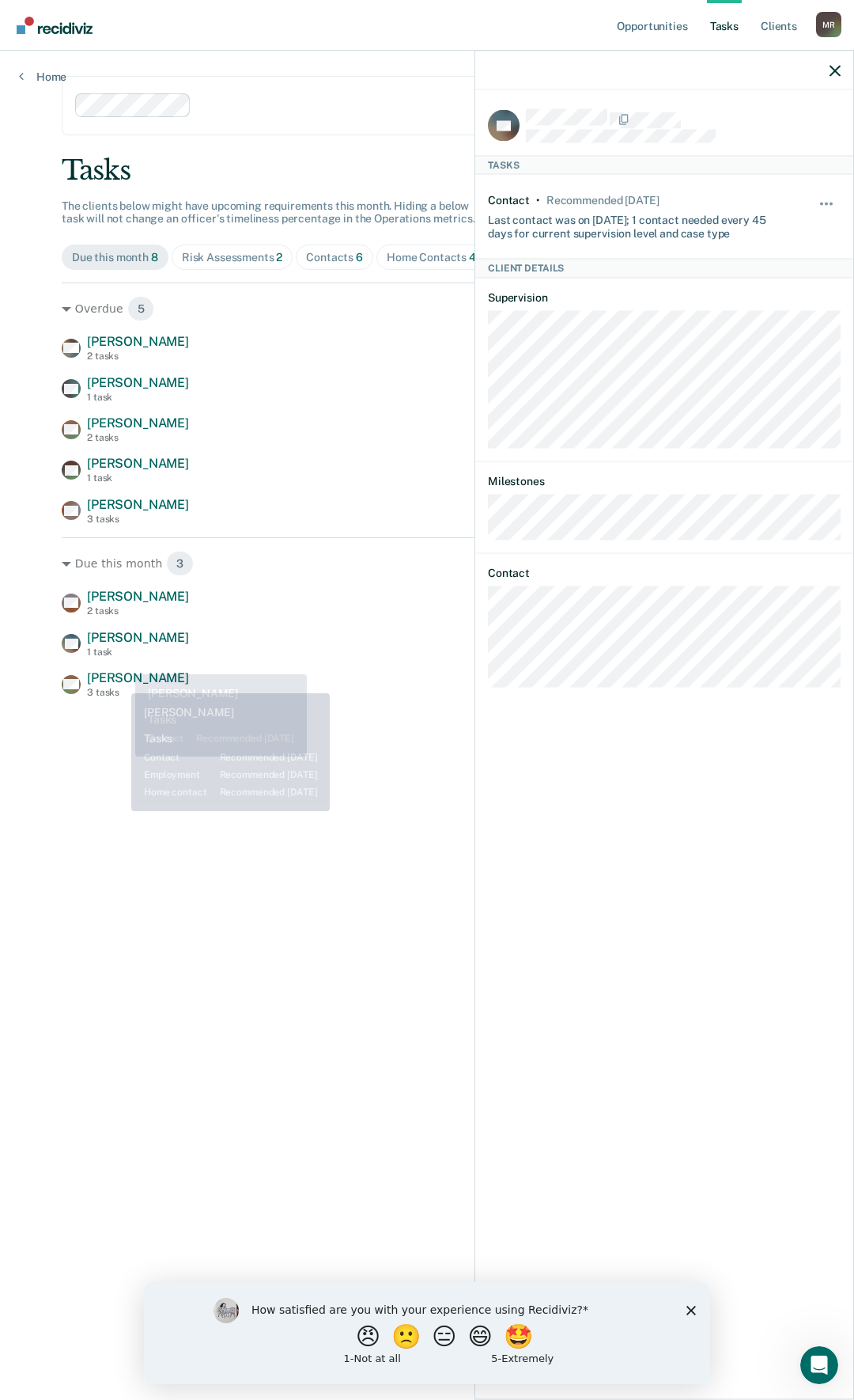
click at [119, 682] on span "[PERSON_NAME]" at bounding box center [138, 677] width 102 height 15
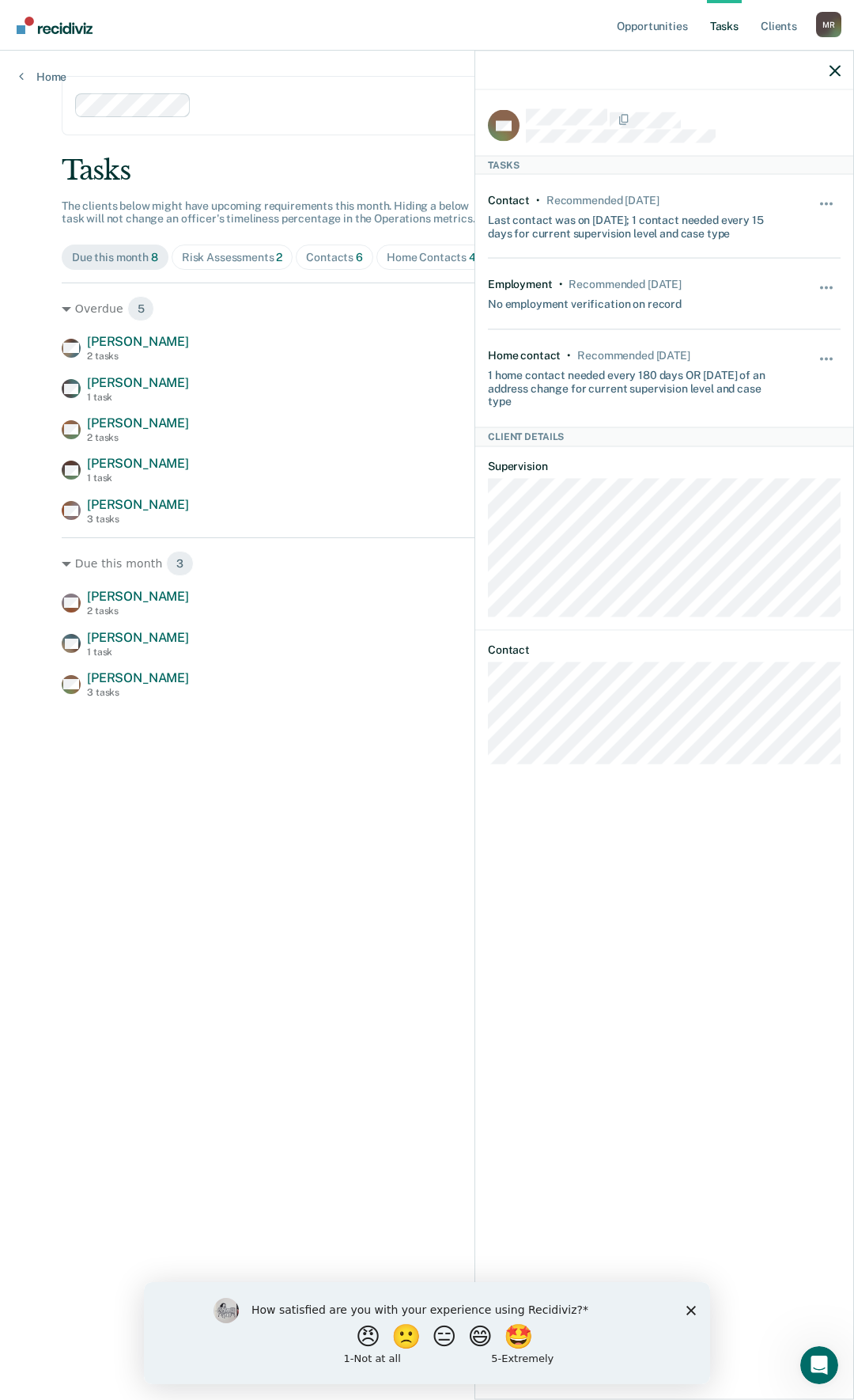
click at [828, 67] on div at bounding box center [664, 70] width 378 height 39
click at [839, 66] on icon "button" at bounding box center [835, 70] width 11 height 11
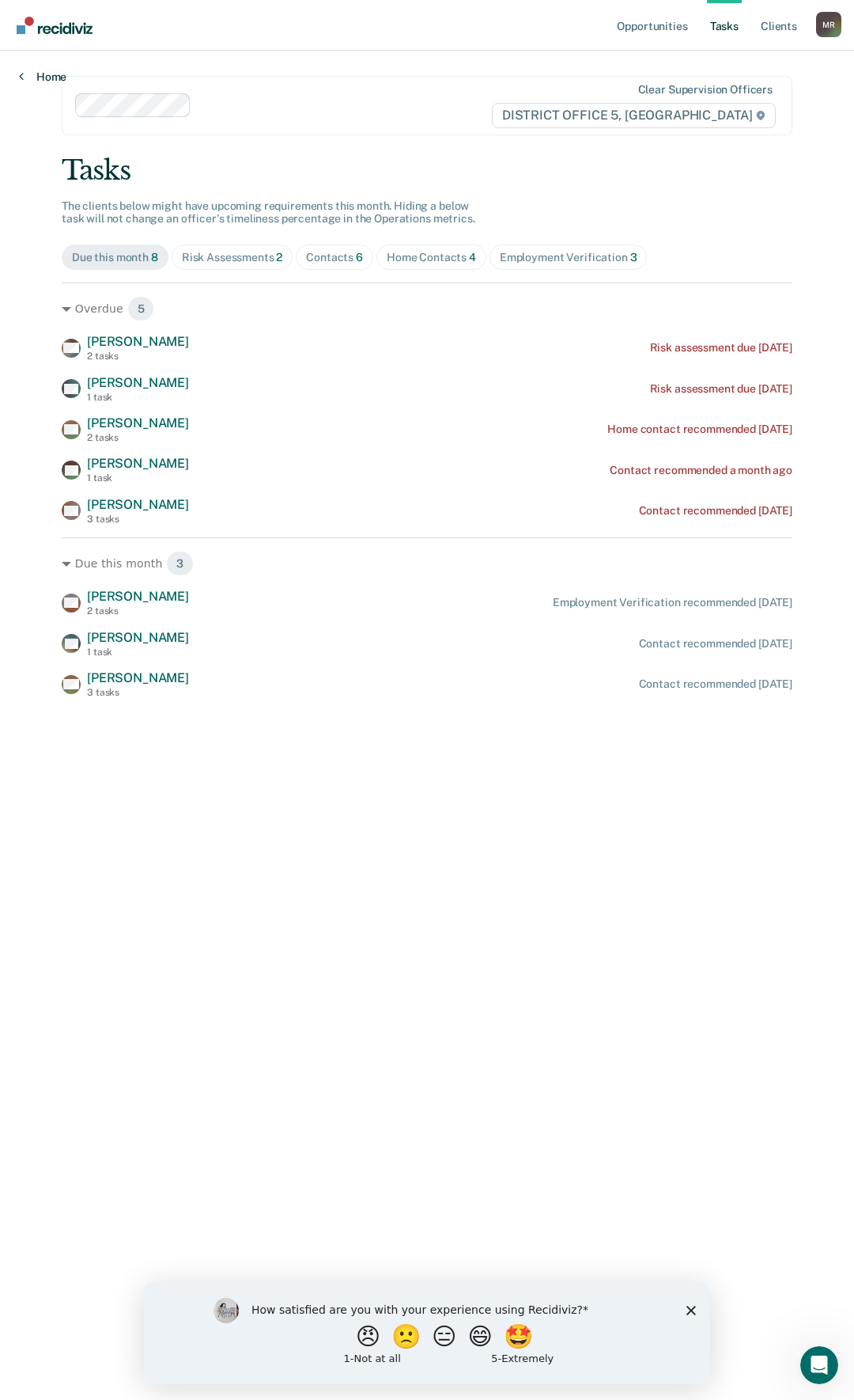
click at [19, 74] on icon at bounding box center [22, 75] width 5 height 13
